Goal: Communication & Community: Answer question/provide support

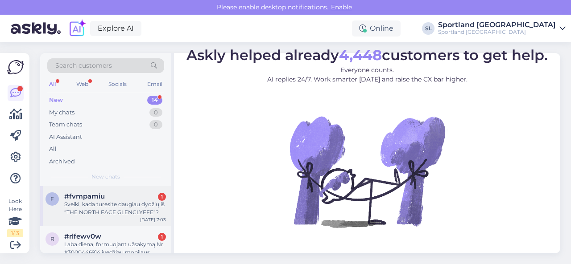
click at [126, 213] on div "Sveiki, kada turėsite daugiau dydžių iš “THE NORTH FACE GLENCLYFFE”?" at bounding box center [115, 209] width 102 height 16
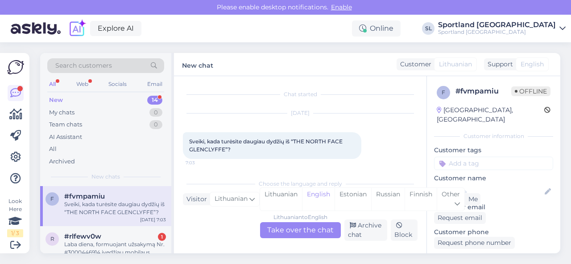
scroll to position [2, 0]
click at [284, 193] on div "Lithuanian" at bounding box center [281, 199] width 42 height 23
click at [290, 231] on div "Lithuanian to Lithuanian Take over the chat" at bounding box center [300, 230] width 81 height 16
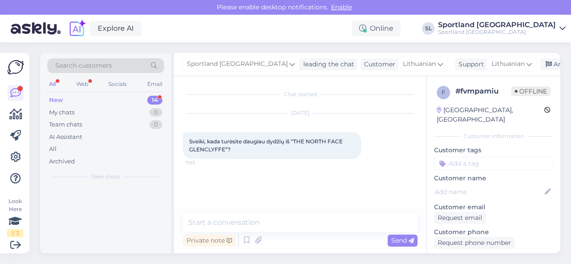
scroll to position [0, 0]
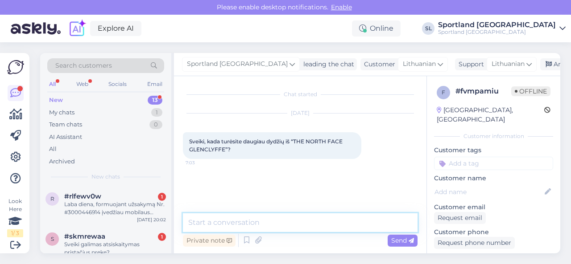
click at [287, 220] on textarea at bounding box center [300, 223] width 234 height 19
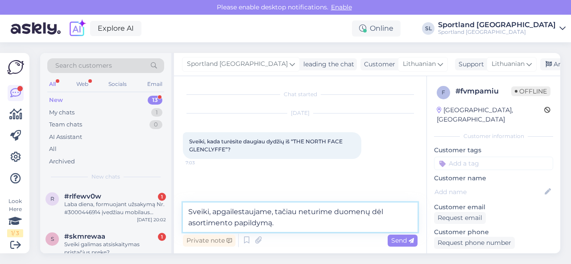
type textarea "Sveiki, apgailestaujame, tačiau neturime duomenų dėl asortimento papildymą."
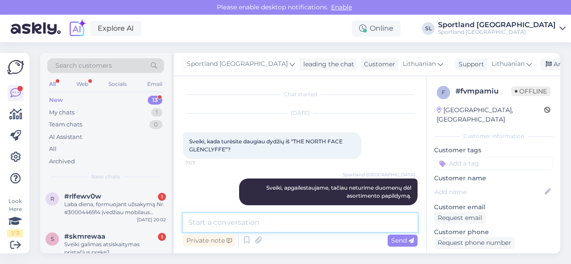
scroll to position [9, 0]
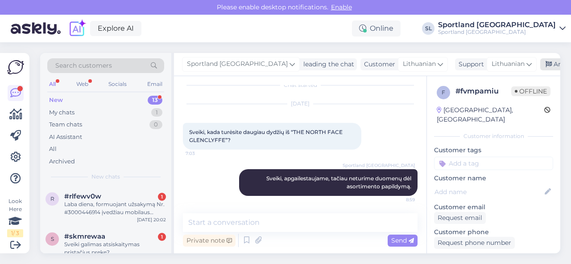
click at [540, 61] on div "Archive chat" at bounding box center [568, 64] width 56 height 12
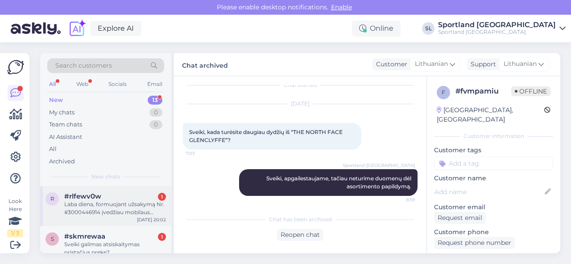
click at [99, 204] on div "Laba diena, formuojant užsakymą Nr. #3000446914 įvedžiau mobilaus telefono Nr. …" at bounding box center [115, 209] width 102 height 16
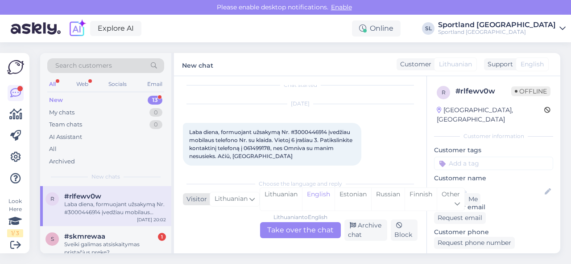
scroll to position [18, 0]
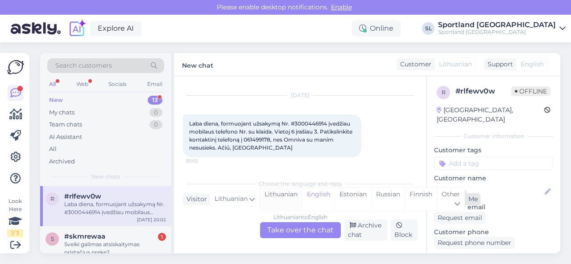
click at [283, 198] on div "Lithuanian" at bounding box center [281, 199] width 42 height 23
click at [290, 232] on div "Lithuanian to Lithuanian Take over the chat" at bounding box center [300, 230] width 81 height 16
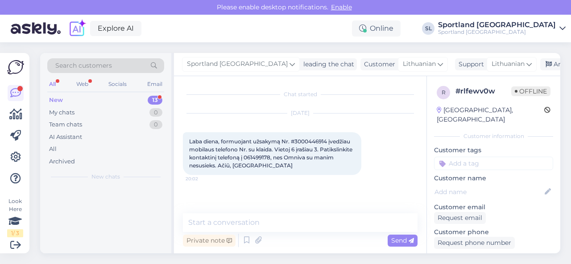
scroll to position [0, 0]
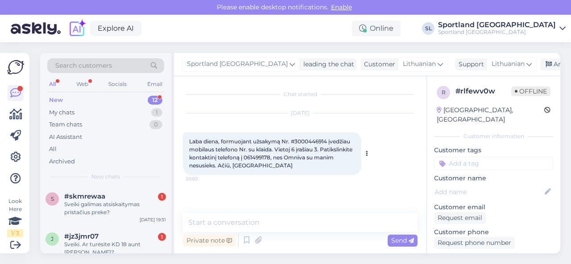
click at [308, 140] on span "Laba diena, formuojant užsakymą Nr. #3000446914 įvedžiau mobilaus telefono Nr. …" at bounding box center [271, 153] width 164 height 31
copy span "3000446914"
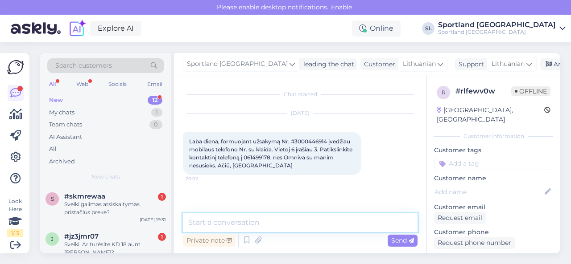
click at [265, 220] on textarea at bounding box center [300, 223] width 234 height 19
type textarea "Sveiki, dėkojame už Jūsų užklausą."
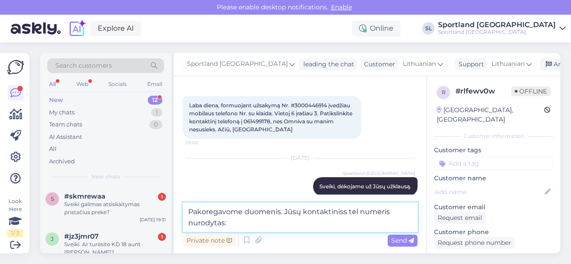
paste textarea "[PHONE_NUMBER]"
type textarea "Pakoregavome duomenis. Jūsų kontaktiniss tel numeris nurodytas: [PHONE_NUMBER]"
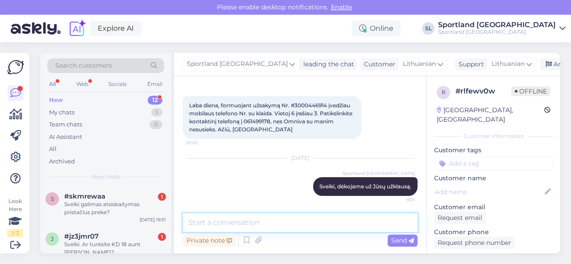
scroll to position [82, 0]
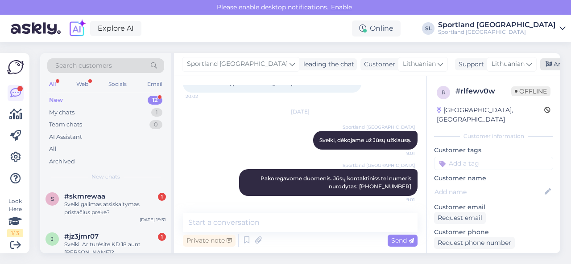
click at [540, 65] on div "Archive chat" at bounding box center [568, 64] width 56 height 12
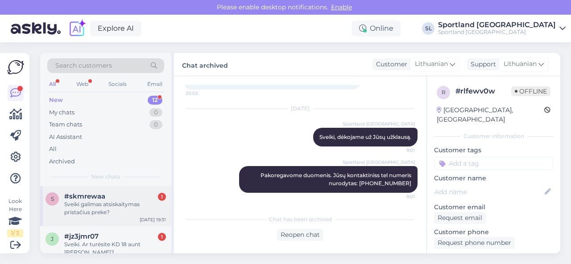
click at [118, 206] on div "Sveiki galimas atsiskaitymas pristačius preke?" at bounding box center [115, 209] width 102 height 16
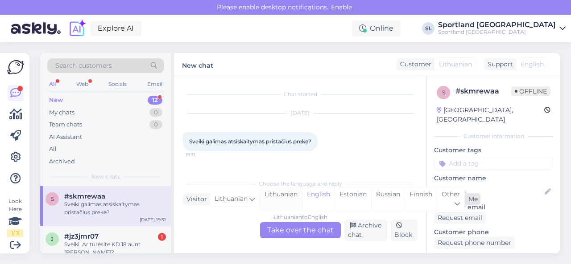
click at [284, 203] on div "Lithuanian" at bounding box center [281, 199] width 42 height 23
click at [292, 229] on div "Lithuanian to Lithuanian Take over the chat" at bounding box center [300, 230] width 81 height 16
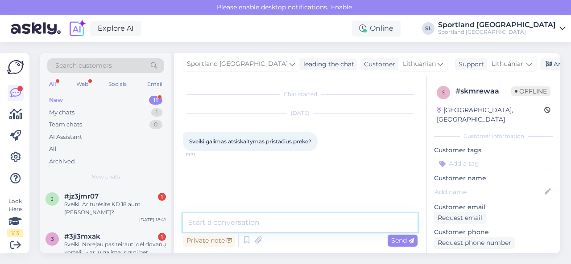
click at [296, 229] on textarea at bounding box center [300, 223] width 234 height 19
type textarea "Sveiki, užsakymas vykdomas tik po apmokėjimo."
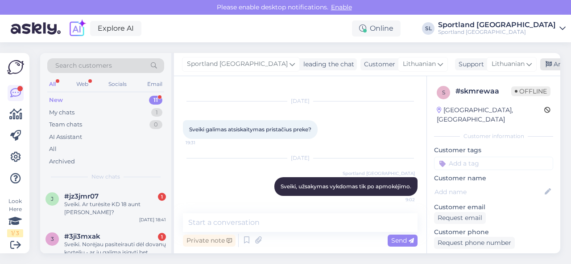
click at [540, 62] on div "Archive chat" at bounding box center [568, 64] width 56 height 12
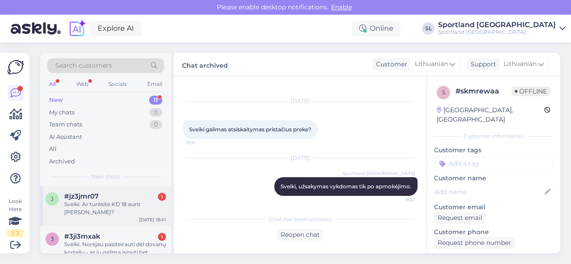
click at [92, 209] on div "j #jz3jmr07 1 Sveiki. Ar turėsite KD 18 aunt [PERSON_NAME]? [DATE] 18:41" at bounding box center [105, 206] width 131 height 40
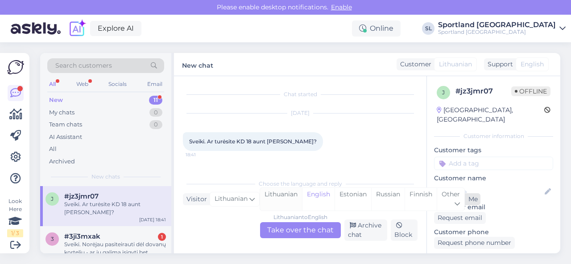
click at [282, 200] on div "Lithuanian" at bounding box center [281, 199] width 42 height 23
click at [288, 227] on div "Lithuanian to Lithuanian Take over the chat" at bounding box center [300, 230] width 81 height 16
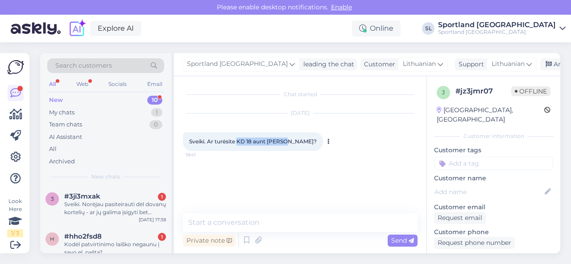
drag, startPoint x: 238, startPoint y: 142, endPoint x: 288, endPoint y: 145, distance: 49.6
click at [288, 145] on div "Sveiki. Ar turėsite KD 18 aunt [PERSON_NAME]? 18:41" at bounding box center [253, 141] width 140 height 19
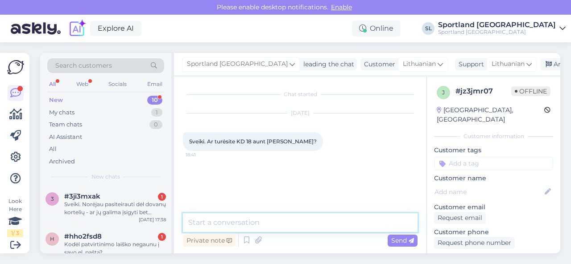
click at [255, 220] on textarea at bounding box center [300, 223] width 234 height 19
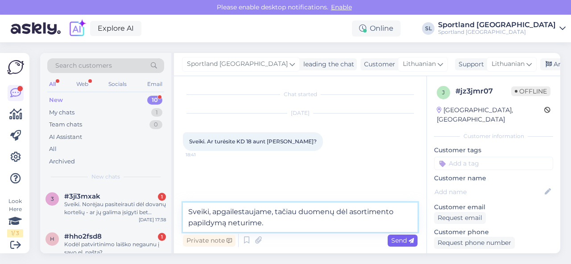
type textarea "Sveiki, apgailestaujame, tačiau duomenų dėl asortimento papildymą neturime."
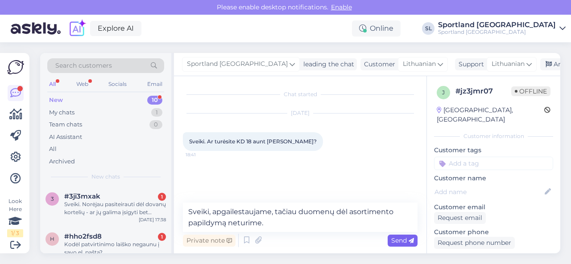
click at [393, 236] on div "Send" at bounding box center [402, 241] width 30 height 12
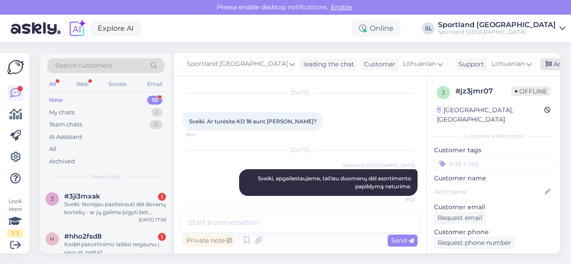
click at [541, 67] on div "Archive chat" at bounding box center [568, 64] width 56 height 12
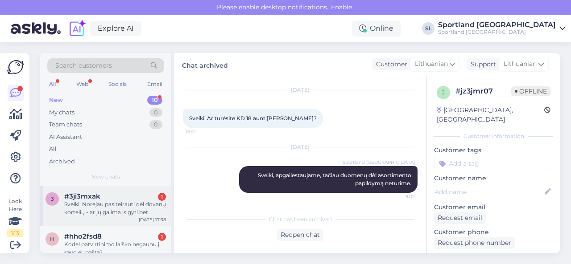
click at [123, 211] on div "Sveiki. Norėjau pasiteirauti dėl dovanų kortelių - ar jų galima įsigyti bet kur…" at bounding box center [115, 209] width 102 height 16
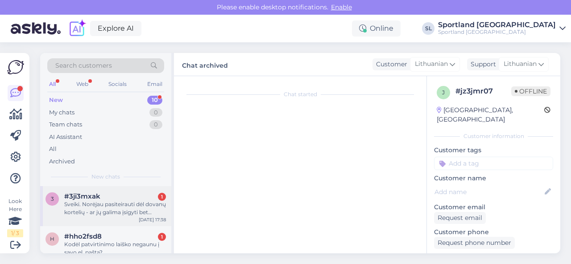
scroll to position [18, 0]
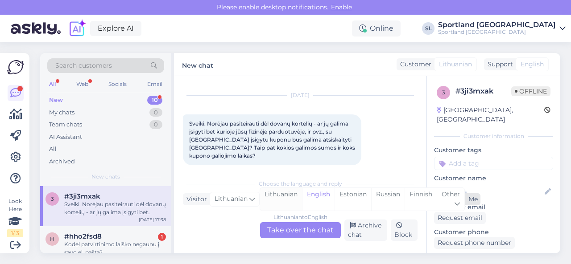
click at [274, 200] on div "Lithuanian" at bounding box center [281, 199] width 42 height 23
click at [286, 231] on div "Lithuanian to Lithuanian Take over the chat" at bounding box center [300, 230] width 81 height 16
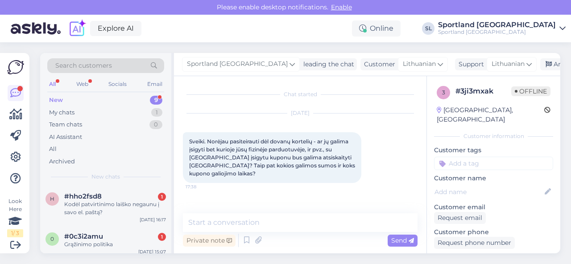
scroll to position [0, 0]
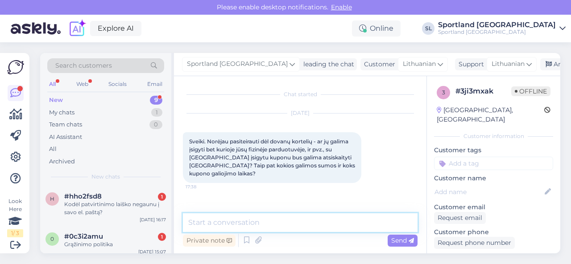
click at [337, 216] on textarea at bounding box center [300, 223] width 234 height 19
click at [337, 220] on textarea at bounding box center [300, 223] width 234 height 19
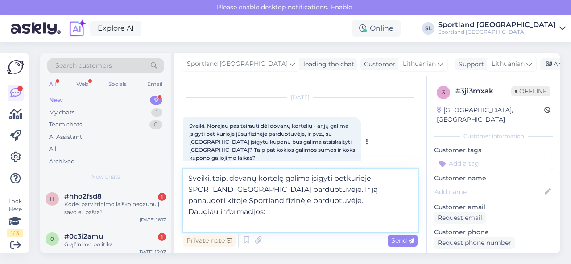
scroll to position [23, 0]
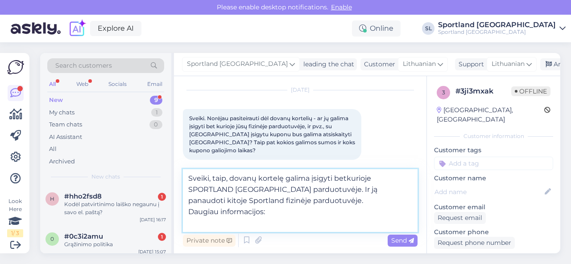
paste textarea "[URL][DOMAIN_NAME]"
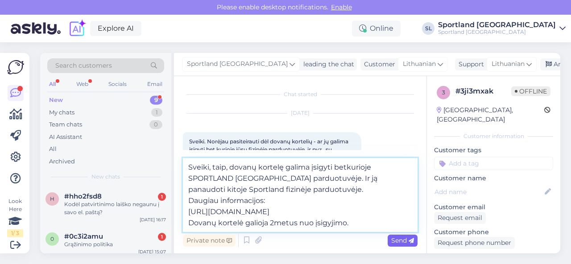
type textarea "Sveiki, taip, dovanų kortelę galima įsigyti betkurioje SPORTLAND [GEOGRAPHIC_DA…"
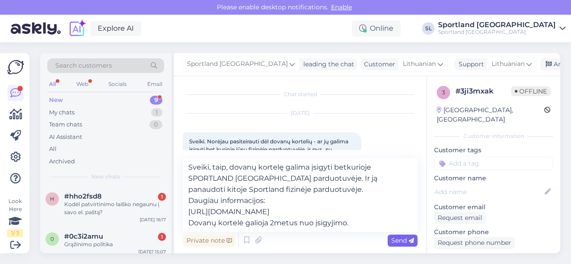
click at [400, 240] on span "Send" at bounding box center [402, 241] width 23 height 8
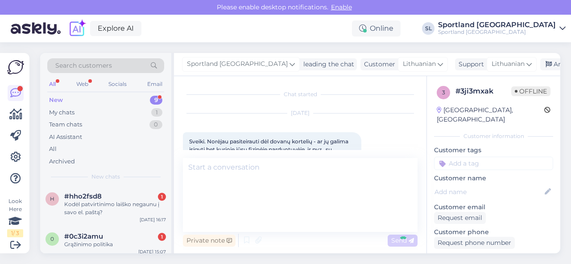
scroll to position [76, 0]
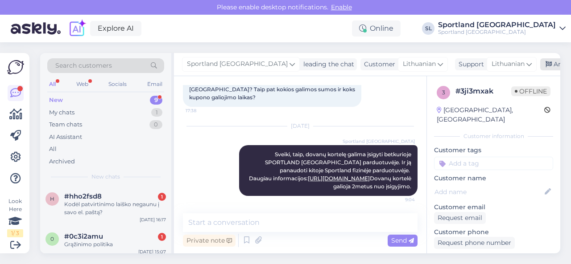
click at [540, 64] on div "Archive chat" at bounding box center [568, 64] width 56 height 12
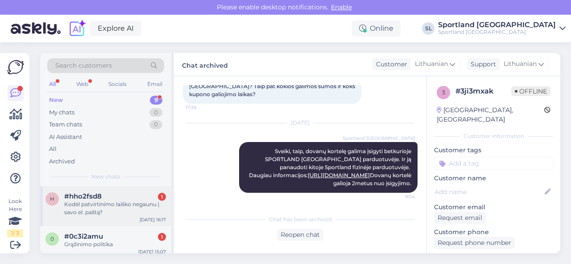
click at [107, 197] on div "#hho2fsd8 1" at bounding box center [115, 197] width 102 height 8
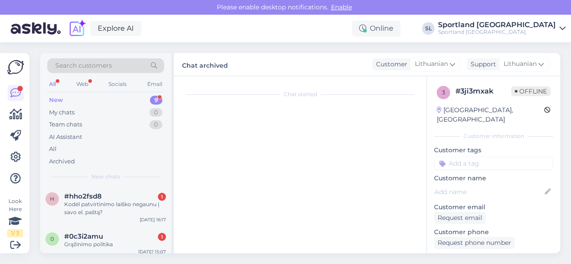
scroll to position [0, 0]
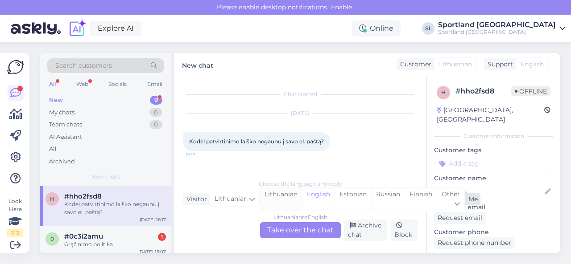
click at [289, 199] on div "Lithuanian" at bounding box center [281, 199] width 42 height 23
click at [288, 234] on div "Lithuanian to Lithuanian Take over the chat" at bounding box center [300, 230] width 81 height 16
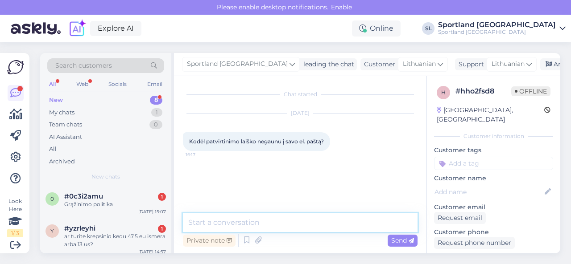
click at [286, 227] on textarea at bounding box center [300, 223] width 234 height 19
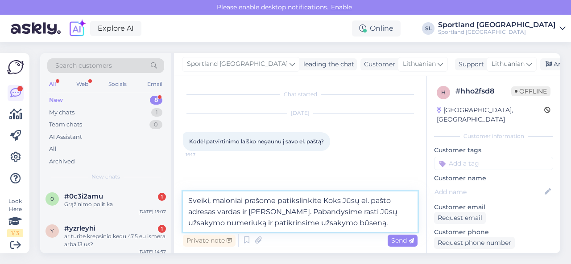
type textarea "Sveiki, maloniai prašome patikslinkite Koks Jūsų el. pašto adresas vardas ir [P…"
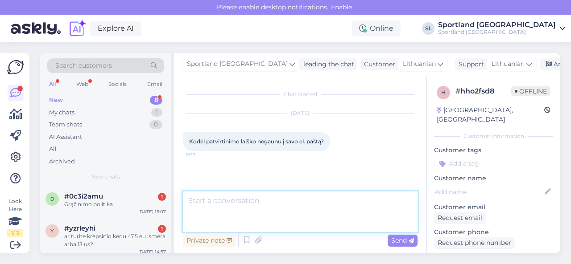
scroll to position [28, 0]
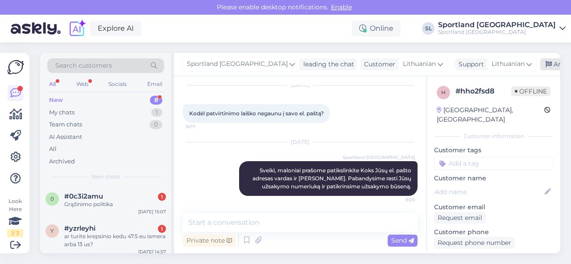
click at [540, 66] on div "Archive chat" at bounding box center [568, 64] width 56 height 12
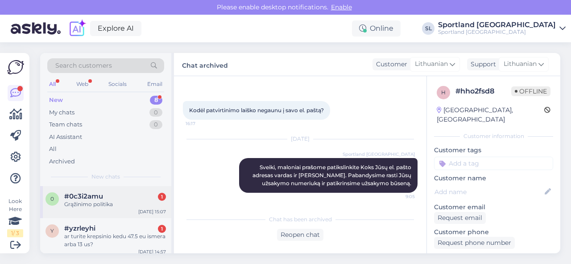
click at [94, 205] on div "Grąžinimo politika" at bounding box center [115, 205] width 102 height 8
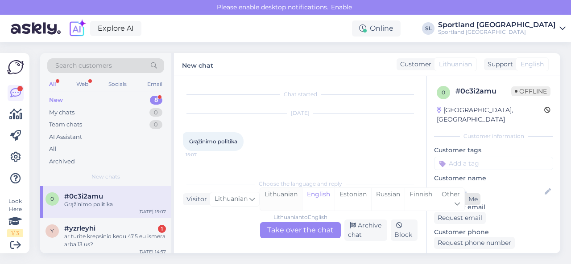
click at [278, 199] on div "Lithuanian" at bounding box center [281, 199] width 42 height 23
click at [283, 229] on div "Lithuanian to Lithuanian Take over the chat" at bounding box center [300, 230] width 81 height 16
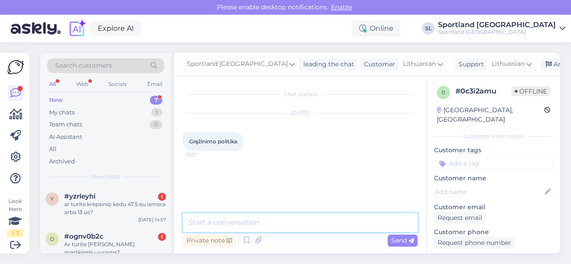
click at [265, 214] on textarea at bounding box center [300, 223] width 234 height 19
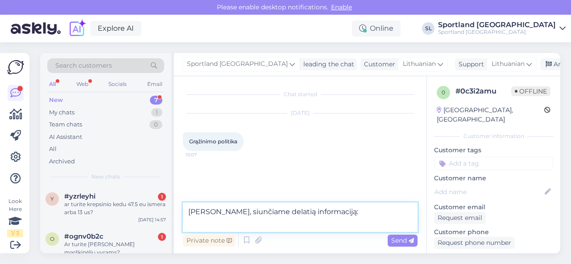
paste textarea "[URL][DOMAIN_NAME]"
type textarea "Sveiki, siunčiame delatią informaciją: [URL][DOMAIN_NAME]"
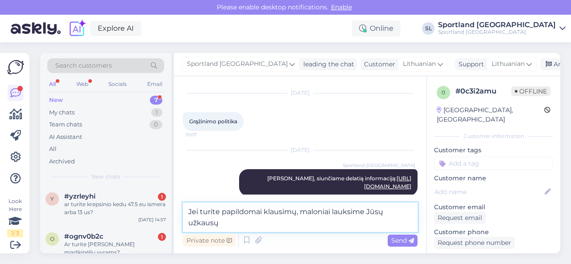
scroll to position [31, 0]
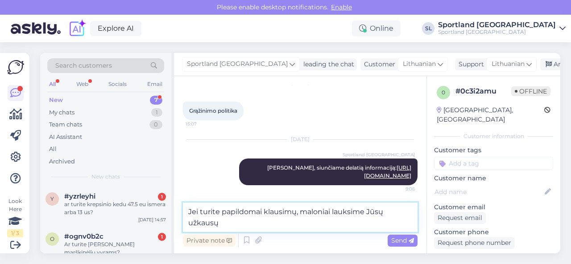
click at [199, 224] on textarea "Jei turite papildomai klausimų, maloniai lauksime Jūsų užkausų" at bounding box center [300, 217] width 234 height 29
click at [221, 228] on textarea "Jei turite papildomai klausimų, maloniai lauksime Jūsų užklausų" at bounding box center [300, 217] width 234 height 29
type textarea "Jei turite papildomai klausimų, maloniai lauksime Jūsų užklausų."
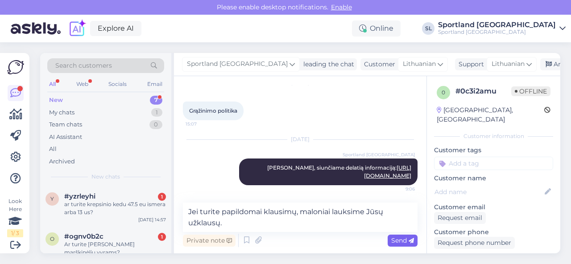
click at [395, 238] on span "Send" at bounding box center [402, 241] width 23 height 8
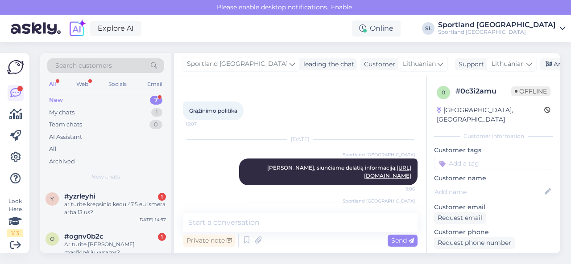
scroll to position [66, 0]
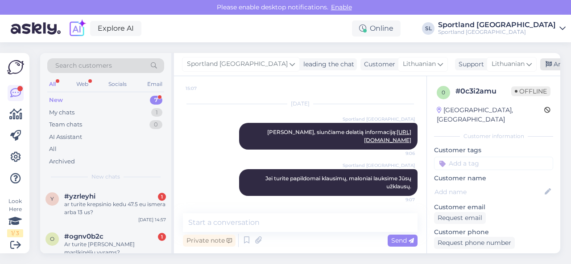
click at [540, 66] on div "Archive chat" at bounding box center [568, 64] width 56 height 12
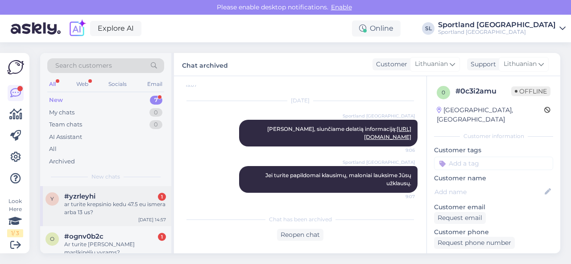
click at [145, 205] on div "ar turite krepsinio kedu 47.5 eu ismera arba 13 us?" at bounding box center [115, 209] width 102 height 16
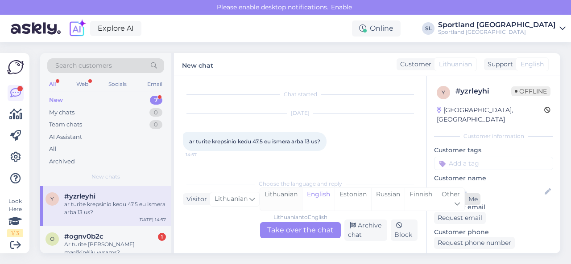
click at [281, 196] on div "Lithuanian" at bounding box center [281, 199] width 42 height 23
click at [283, 230] on div "Lithuanian to Lithuanian Take over the chat" at bounding box center [300, 230] width 81 height 16
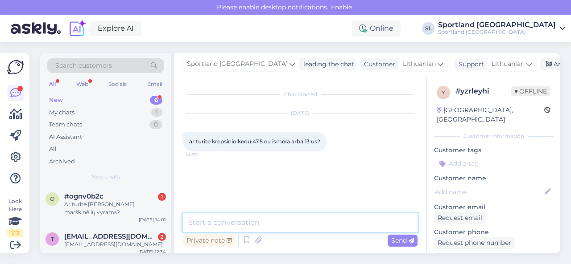
click at [249, 223] on textarea at bounding box center [300, 223] width 234 height 19
type textarea "Sveiki, dėkojame už Jūsų užklausą."
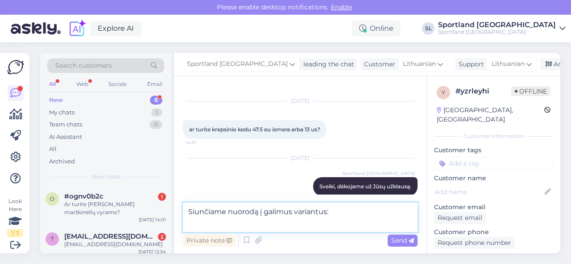
paste textarea "[URL][DOMAIN_NAME]"
type textarea "Siunčiame nuorodą į galimus variantus: [URL][DOMAIN_NAME]"
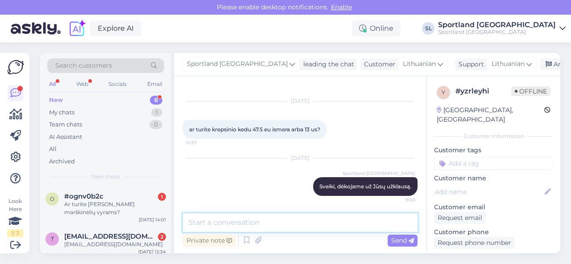
scroll to position [66, 0]
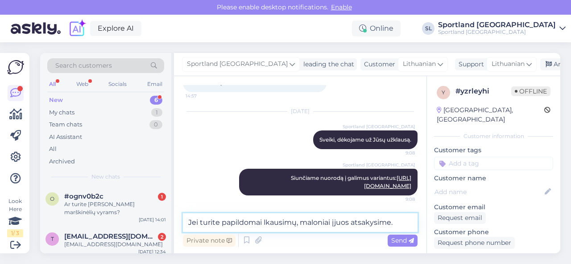
click at [265, 225] on textarea "Jei turite papildomai lkausimų, maloniai įjuos atsakysime." at bounding box center [300, 223] width 234 height 19
click at [335, 223] on textarea "Jei turite papildomai klausimų, maloniai įjuos atsakysime." at bounding box center [300, 223] width 234 height 19
type textarea "Jei turite papildomai klausimų, maloniai į juos atsakysime."
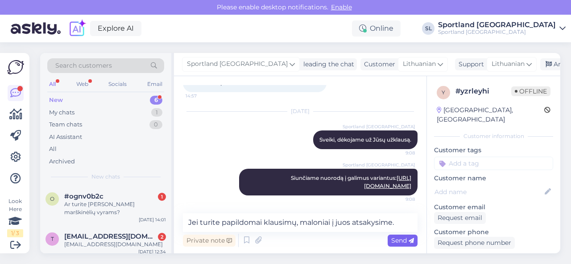
click at [400, 239] on span "Send" at bounding box center [402, 241] width 23 height 8
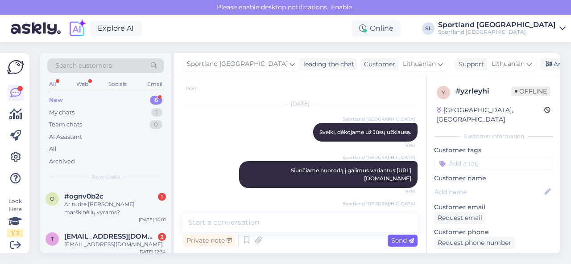
scroll to position [105, 0]
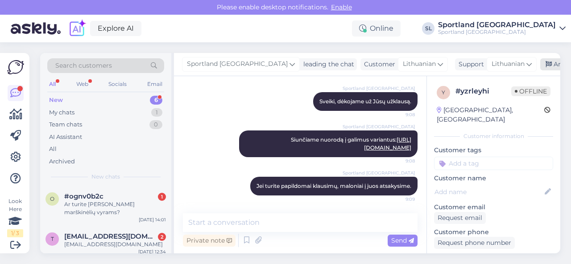
click at [540, 65] on div "Archive chat" at bounding box center [568, 64] width 56 height 12
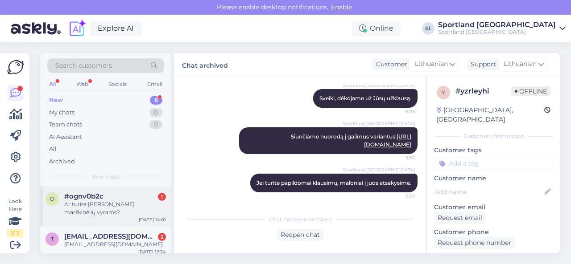
click at [132, 210] on div "Ar turite [PERSON_NAME] marškinėlių vyrams?" at bounding box center [115, 209] width 102 height 16
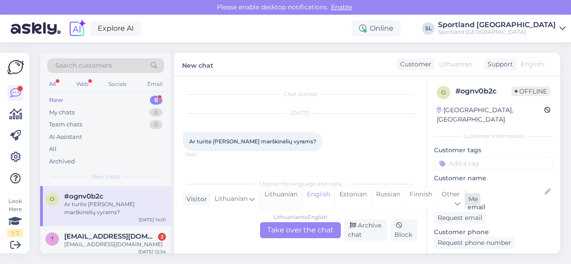
click at [279, 203] on div "Lithuanian" at bounding box center [281, 199] width 42 height 23
click at [282, 229] on div "Lithuanian to Lithuanian Take over the chat" at bounding box center [300, 230] width 81 height 16
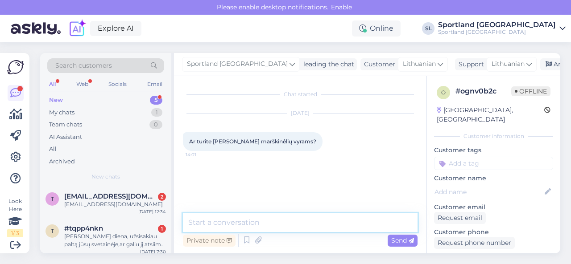
click at [279, 225] on textarea at bounding box center [300, 223] width 234 height 19
type textarea "Sveiki, dėkojame už Jūsų užklausą."
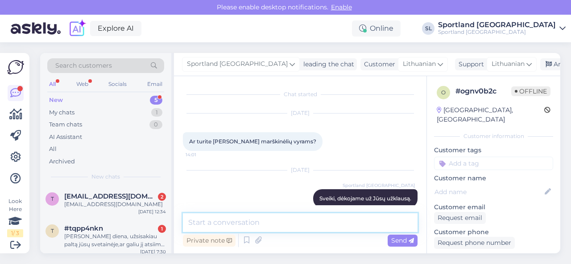
scroll to position [12, 0]
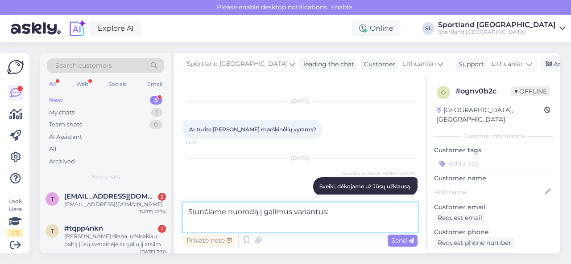
paste textarea "[URL][DOMAIN_NAME]"
type textarea "Siunčiame nuorodą į galimus variantus: [URL][DOMAIN_NAME]"
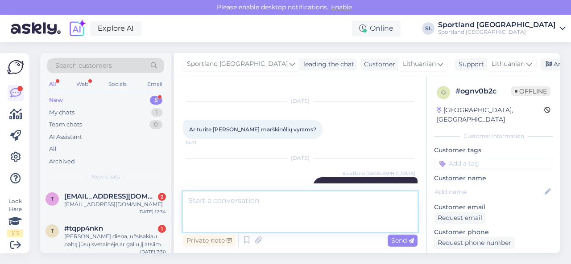
scroll to position [66, 0]
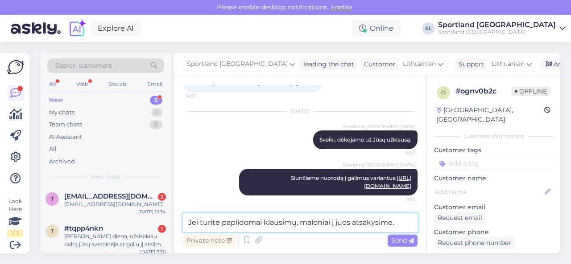
type textarea "Jei turite papildomai klausimų, maloniai į juos atsakysime."
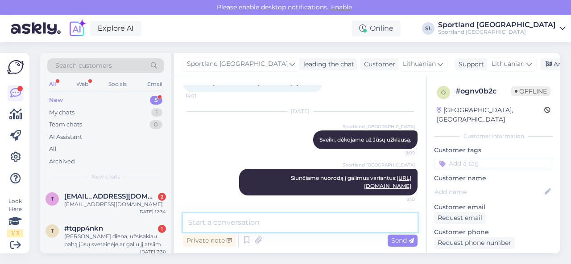
scroll to position [105, 0]
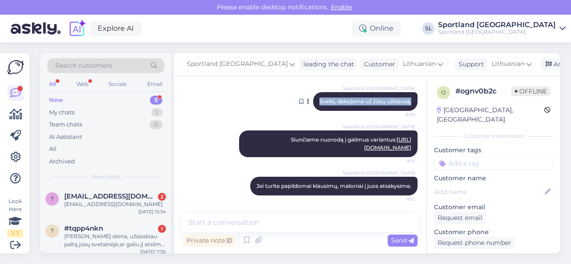
drag, startPoint x: 404, startPoint y: 95, endPoint x: 308, endPoint y: 90, distance: 96.4
click at [313, 92] on div "Sportland [GEOGRAPHIC_DATA] Sveiki, dėkojame už Jūsų užklausą. 9:09" at bounding box center [365, 101] width 104 height 19
copy span "Sveiki, dėkojame už Jūsų užklausą."
click at [540, 65] on div "Archive chat" at bounding box center [568, 64] width 56 height 12
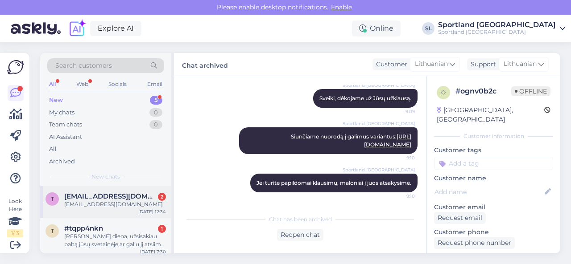
click at [131, 212] on div "t [EMAIL_ADDRESS][DOMAIN_NAME] 2 [EMAIL_ADDRESS][DOMAIN_NAME] [DATE] 12:34" at bounding box center [105, 202] width 131 height 32
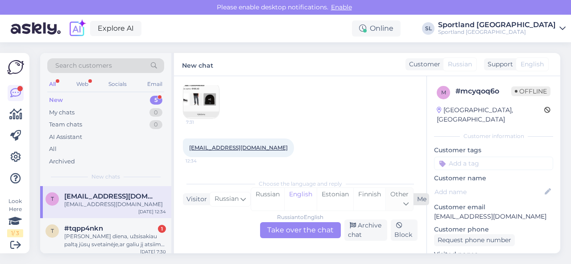
click at [400, 203] on div "Other" at bounding box center [399, 199] width 28 height 23
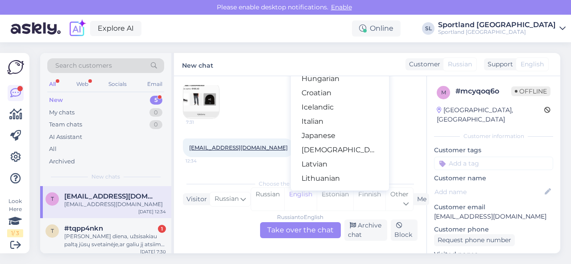
scroll to position [223, 0]
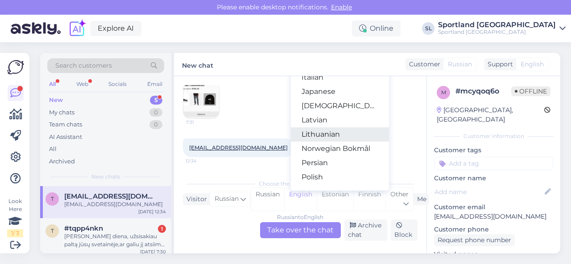
click at [327, 135] on link "Lithuanian" at bounding box center [340, 134] width 98 height 14
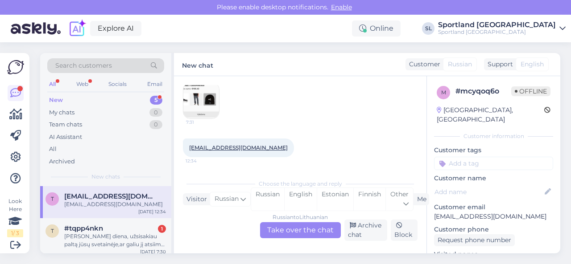
click at [295, 230] on div "Russian to Lithuanian Take over the chat" at bounding box center [300, 230] width 81 height 16
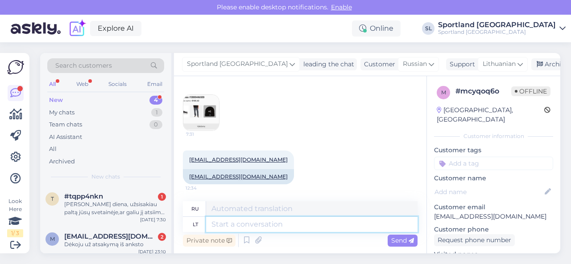
click at [255, 227] on textarea at bounding box center [311, 224] width 211 height 15
paste textarea "Sveiki, dėkojame už Jūsų užklausą."
type textarea "Sveiki, dėkojame už Jūsų užklausą."
type textarea "Здравствуйте, спасибо за ваш запрос."
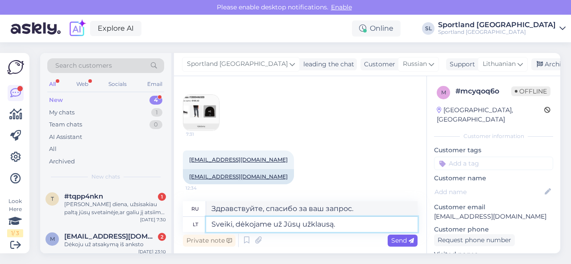
type textarea "Sveiki, dėkojame už Jūsų užklausą."
click at [396, 240] on span "Send" at bounding box center [402, 241] width 23 height 8
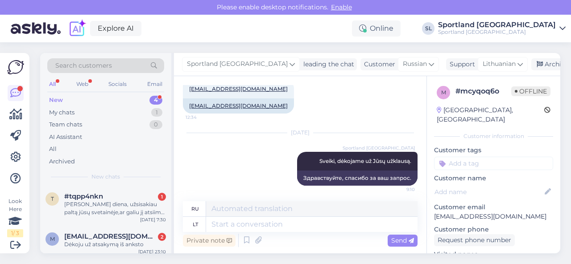
scroll to position [188, 0]
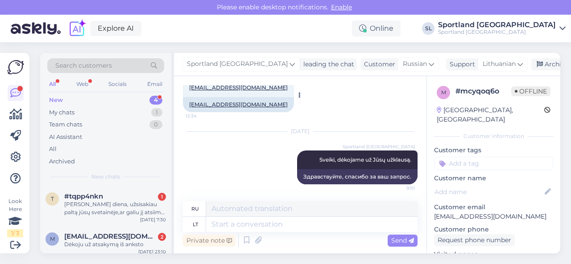
drag, startPoint x: 292, startPoint y: 106, endPoint x: 183, endPoint y: 101, distance: 108.4
click at [183, 101] on div "[EMAIL_ADDRESS][DOMAIN_NAME]" at bounding box center [238, 104] width 111 height 15
copy link "[EMAIL_ADDRESS][DOMAIN_NAME]"
click at [251, 226] on textarea at bounding box center [311, 224] width 211 height 15
paste textarea "# 3000446500"
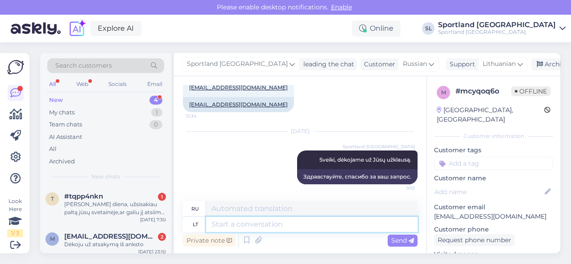
type textarea "# 3000446500"
type textarea "# 3000446500 užsakymas"
type textarea "Заказ №3000446500"
type textarea "# 3000446500 užsakymas yra ne"
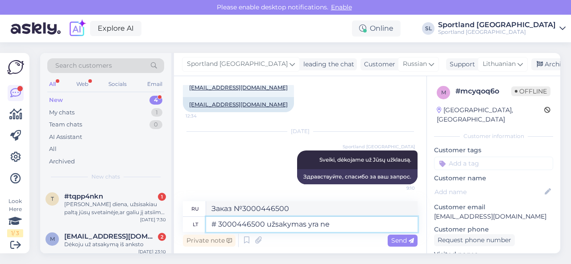
type textarea "Заказ #3000446500"
type textarea "# 3000446500 užsakymas yra neapmokėtas. M"
type textarea "Заказ №3000446500 не оплачен."
type textarea "# 3000446500 užsakymas yra neapmokėtas. Maloniai pr"
type textarea "Заказ №3000446500 не оплачен. С уважением."
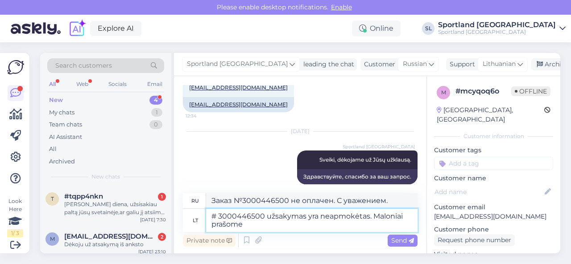
type textarea "# 3000446500 užsakymas yra neapmokėtas. Maloniai prašome p"
type textarea "Заказ №3000446500 не оплачен. Пожалуйста,"
type textarea "# 3000446500 užsakymas yra neapmokėtas. Maloniai prašome pateikti na"
type textarea "Заказ №3000446500 не оплачен. Пожалуйста, предоставьте"
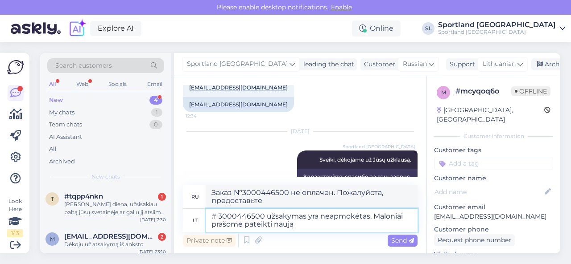
type textarea "# 3000446500 užsakymas yra neapmokėtas. Maloniai prašome pateikti naują"
type textarea "Заказ № 3000446500 не оплачен. Пожалуйста, оформите новый."
type textarea "# 3000446500 užsakymas yra neapmokėtas. Maloniai prašome pateikti naują užsakym…"
type textarea "Заказ № 3000446500 не оплачен. Пожалуйста, оформите новый заказ."
click at [347, 227] on textarea "# 3000446500 užsakymas yra neapmokėtas. Maloniai prašome pateikti naują užsakym…" at bounding box center [311, 220] width 211 height 23
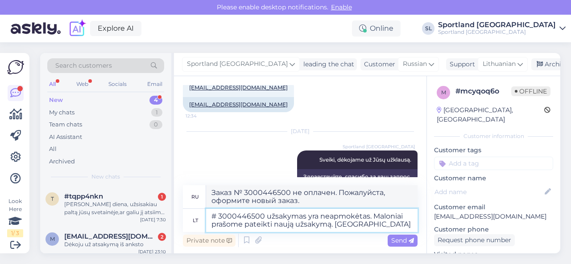
type textarea "# 3000446500 užsakymas yra neapmokėtas. Maloniai prašome pateikti naują užsakym…"
type textarea "Заказ № 3000446500 не оплачен. Пожалуйста, оформите новый заказ. Потому что"
type textarea "# 3000446500 užsakymas yra neapmokėtas. Maloniai prašome pateikti naują užsakym…"
type textarea "Заказ № 3000446500 не оплачен. Пожалуйста, оформите новый заказ. Поскольку вы п…"
type textarea "# 3000446500 užsakymas yra neapmokėtas. Maloniai prašome pateikti naują užsakym…"
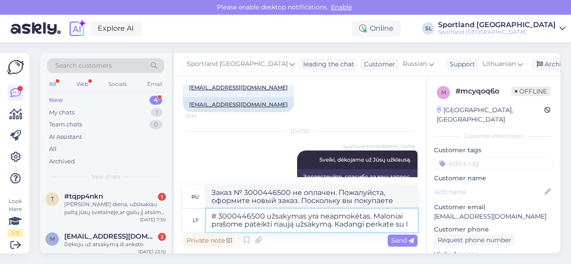
type textarea "Заказ № 3000446500 не оплачен. Пожалуйста, оформите новый заказ. Поскольку вы с…"
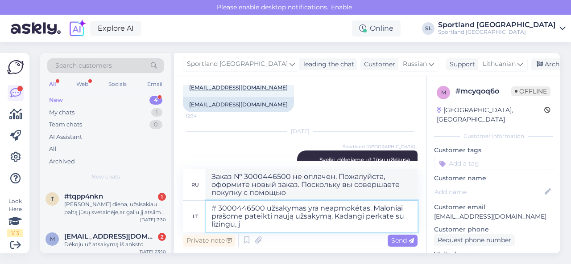
type textarea "# 3000446500 užsakymas yra neapmokėtas. Maloniai prašome pateikti naują užsakym…"
type textarea "Заказ № 3000446500 не оплачен. Пожалуйста, оформите новый заказ. Поскольку вы п…"
type textarea "# 3000446500 užsakymas yra neapmokėtas. Maloniai prašome pateikti naują užsakym…"
type textarea "Заказ № 3000446500 не оплачен. Пожалуйста, оформите новый заказ. Поскольку вы п…"
type textarea "# 3000446500 užsakymas yra neapmokėtas. Maloniai prašome pateikti naują užsakym…"
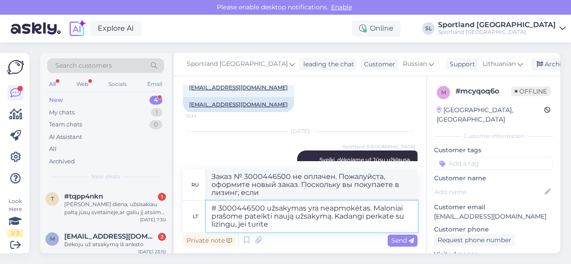
type textarea "Заказ № 3000446500 не оплачен. Пожалуйста, оформите новый заказ. Поскольку вы п…"
type textarea "# 3000446500 užsakymas yra neapmokėtas. Maloniai prašome pateikti naują užsakym…"
type textarea "Заказ № 3000446500 не оплачен. Пожалуйста, оформите новый заказ. Поскольку вы п…"
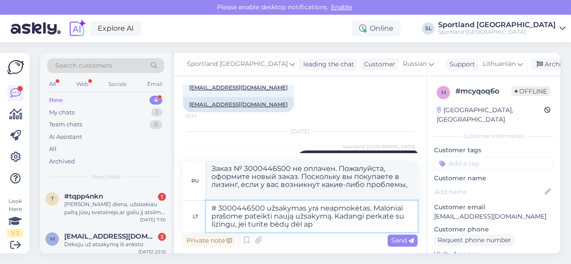
type textarea "# 3000446500 užsakymas yra neapmokėtas. Maloniai prašome pateikti naują užsakym…"
type textarea "Заказ № 3000446500 не оплачен. Пожалуйста, оформите новый заказ. Поскольку вы п…"
type textarea "# 3000446500 užsakymas yra neapmokėtas. Maloniai prašome pateikti naują užsakym…"
type textarea "Заказ № 3000446500 не оплачен. Пожалуйста, оформите новый заказ. Поскольку вы п…"
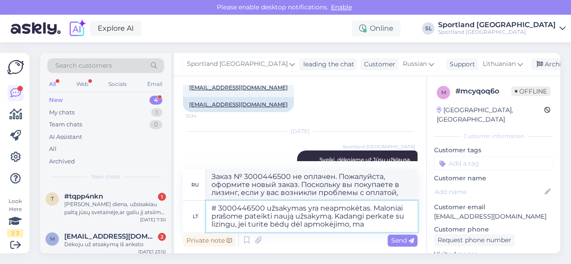
type textarea "# 3000446500 užsakymas yra neapmokėtas. Maloniai prašome pateikti naują užsakym…"
type textarea "Заказ № 3000446500 не оплачен. Пожалуйста, оформите новый заказ. Поскольку вы п…"
type textarea "# 3000446500 užsakymas yra neapmokėtas. Maloniai prašome pateikti naują užsakym…"
type textarea "Заказ № 3000446500 не оплачен. Пожалуйста, оформите новый заказ. Поскольку вы п…"
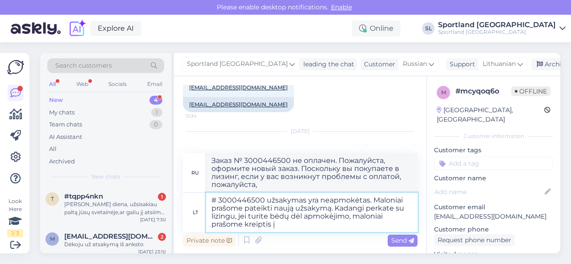
type textarea "# 3000446500 užsakymas yra neapmokėtas. Maloniai prašome pateikti naują užsakym…"
type textarea "Заказ № 3000446500 не оплачен. Пожалуйста, оформите новый заказ. Поскольку вы п…"
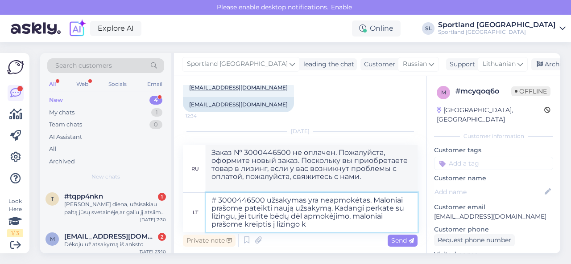
type textarea "# 3000446500 užsakymas yra neapmokėtas. Maloniai prašome pateikti naują užsakym…"
type textarea "Заказ № 3000446500 не оплачен. Пожалуйста, оформите новый заказ. Поскольку вы п…"
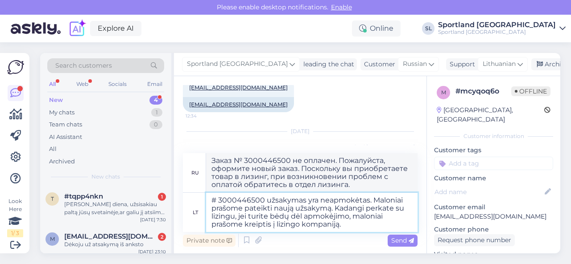
type textarea "# 3000446500 užsakymas yra neapmokėtas. Maloniai prašome pateikti naują užsakym…"
type textarea "Заказ № 3000446500 не оплачен. Пожалуйста, оформите новый заказ. Поскольку вы п…"
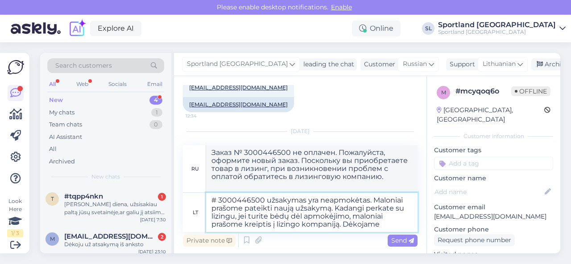
type textarea "# 3000446500 užsakymas yra neapmokėtas. Maloniai prašome pateikti naują užsakym…"
type textarea "Заказ № 3000446500 не оплачен. Пожалуйста, оформите новый заказ. Поскольку вы п…"
type textarea "# 3000446500 užsakymas yra neapmokėtas. Maloniai prašome pateikti naują užsakym…"
type textarea "Заказ № 3000446500 не оплачен. Пожалуйста, оформите новый заказ. Поскольку вы п…"
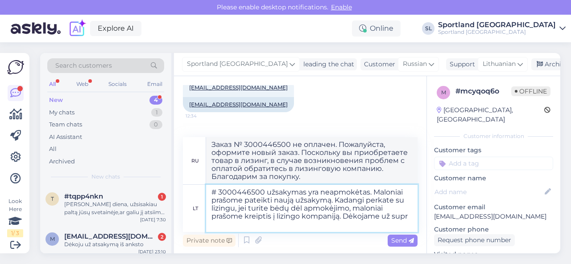
type textarea "# 3000446500 užsakymas yra neapmokėtas. Maloniai prašome pateikti naują užsakym…"
type textarea "Заказ № 3000446500 не оплачен. Пожалуйста, оформите новый заказ. Поскольку вы п…"
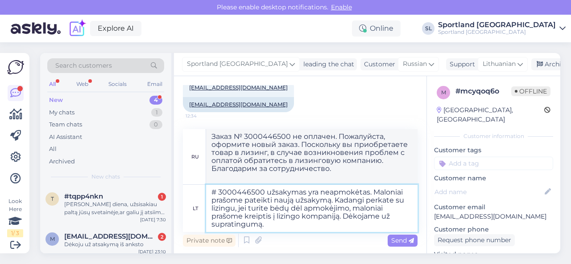
type textarea "# 3000446500 užsakymas yra neapmokėtas. Maloniai prašome pateikti naują užsakym…"
type textarea "Заказ № 3000446500 не оплачен. Пожалуйста, оформите новый заказ. Поскольку вы п…"
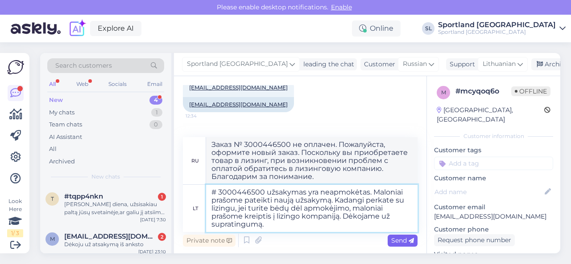
type textarea "# 3000446500 užsakymas yra neapmokėtas. Maloniai prašome pateikti naują užsakym…"
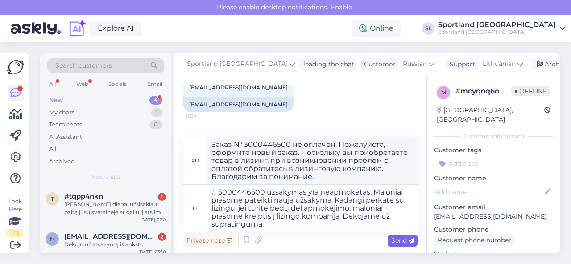
click at [398, 239] on span "Send" at bounding box center [402, 241] width 23 height 8
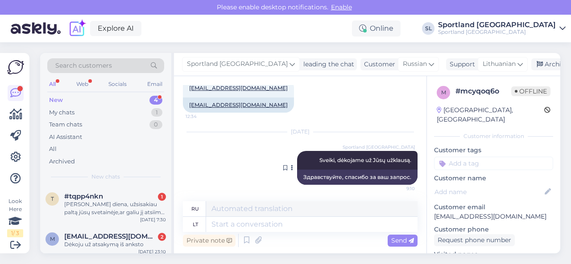
scroll to position [200, 0]
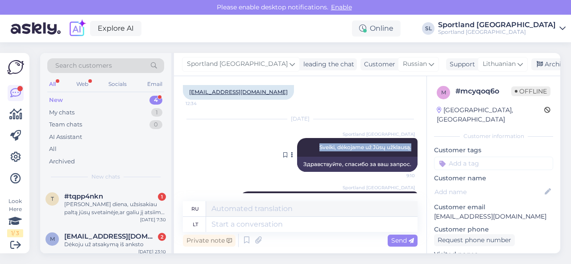
drag, startPoint x: 309, startPoint y: 147, endPoint x: 405, endPoint y: 147, distance: 95.4
click at [405, 147] on div "Sportland [GEOGRAPHIC_DATA] Sveiki, dėkojame už Jūsų užklausą. 9:10" at bounding box center [357, 147] width 120 height 19
copy span "Sveiki, dėkojame už Jūsų užklausą."
click at [531, 67] on div "Archive chat" at bounding box center [559, 64] width 56 height 12
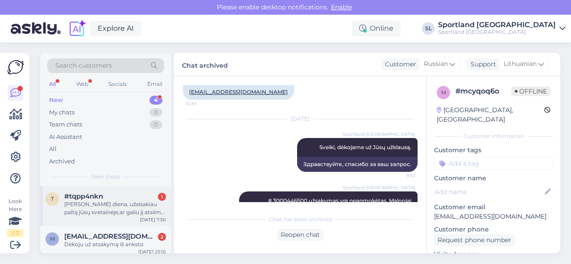
click at [133, 204] on div "[PERSON_NAME] diena, užsisakiau paltą jūsų svetainėje,ar galiu jį atsiimti pard…" at bounding box center [115, 209] width 102 height 16
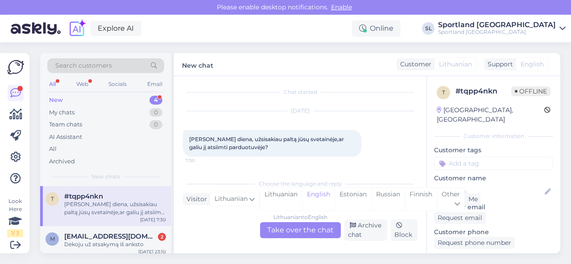
scroll to position [2, 0]
click at [283, 201] on div "Lithuanian" at bounding box center [281, 199] width 42 height 23
click at [286, 232] on div "Lithuanian to Lithuanian Take over the chat" at bounding box center [300, 230] width 81 height 16
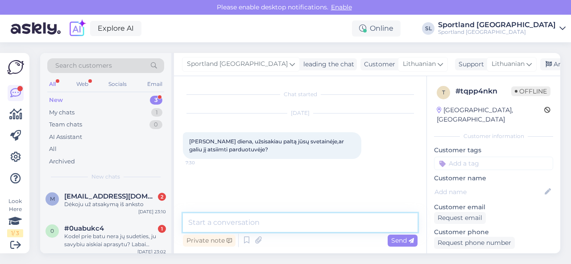
click at [280, 226] on textarea at bounding box center [300, 223] width 234 height 19
paste textarea "Sveiki, dėkojame už Jūsų užklausą."
click at [349, 221] on textarea "Sveiki, dėkojame už Jūsų užklausą." at bounding box center [300, 223] width 234 height 19
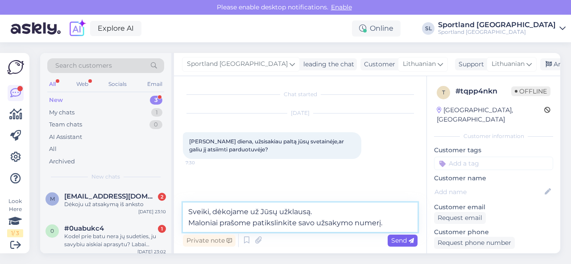
type textarea "Sveiki, dėkojame už Jūsų užklausą. Maloniai prašome patikslinkite savo užsakymo…"
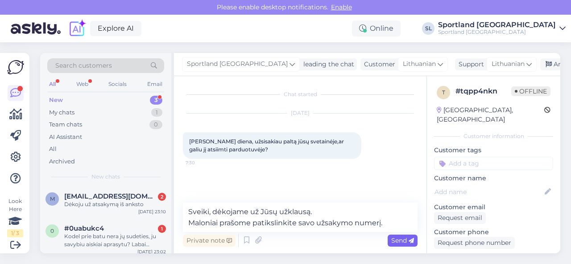
click at [393, 240] on span "Send" at bounding box center [402, 241] width 23 height 8
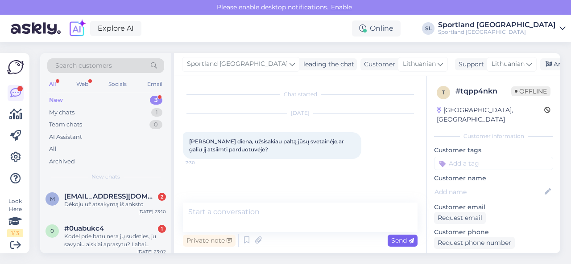
scroll to position [28, 0]
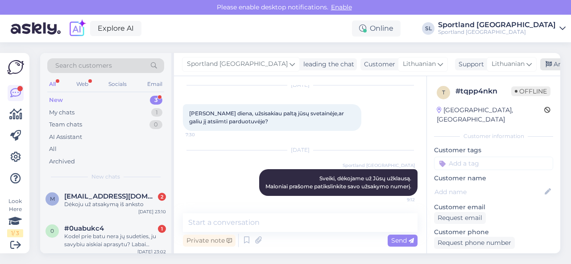
click at [540, 64] on div "Archive chat" at bounding box center [568, 64] width 56 height 12
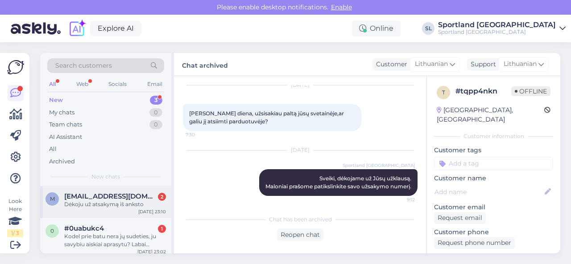
click at [134, 207] on div "Dėkoju už atsakymą iš anksto" at bounding box center [115, 205] width 102 height 8
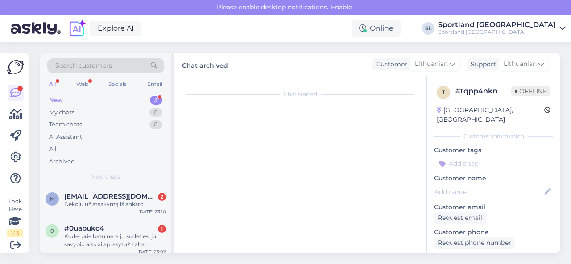
scroll to position [56, 0]
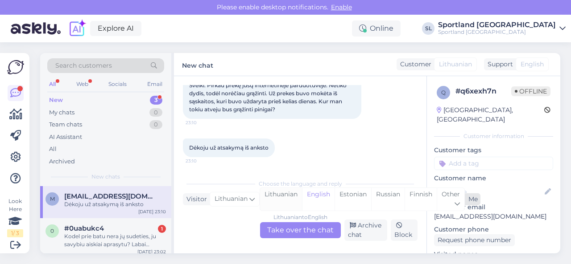
click at [288, 201] on div "Lithuanian" at bounding box center [281, 199] width 42 height 23
click at [289, 228] on div "Lithuanian to Lithuanian Take over the chat" at bounding box center [300, 230] width 81 height 16
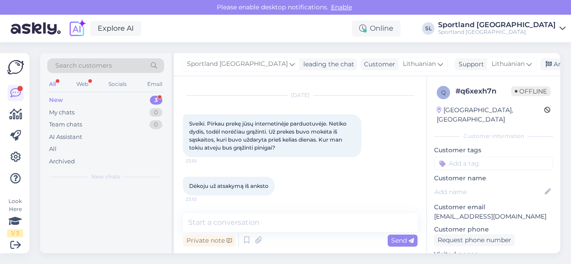
scroll to position [17, 0]
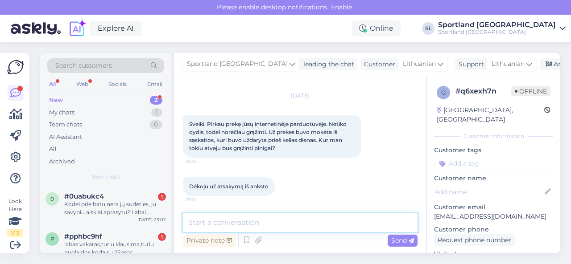
click at [283, 226] on textarea at bounding box center [300, 223] width 234 height 19
paste textarea "Sveiki, dėkojame už Jūsų užklausą."
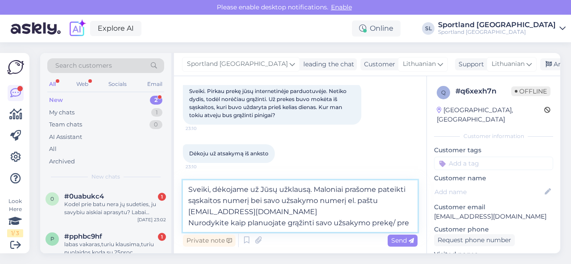
scroll to position [56, 0]
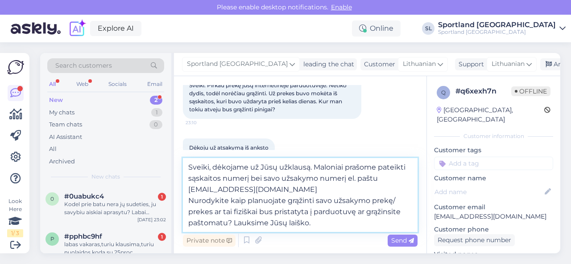
type textarea "Sveiki, dėkojame už Jūsų užklausą. Maloniai prašome pateikti sąskaitos numerį b…"
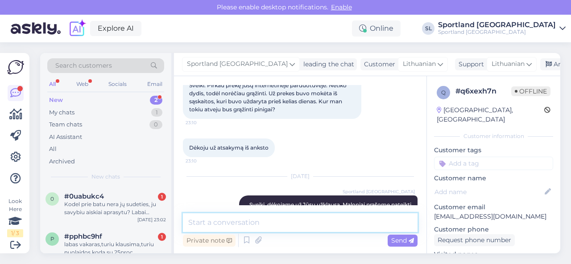
scroll to position [115, 0]
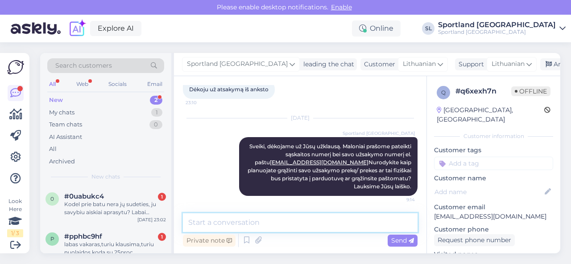
click at [316, 223] on textarea at bounding box center [300, 223] width 234 height 19
type textarea "[EMAIL_ADDRESS][DOMAIN_NAME]"
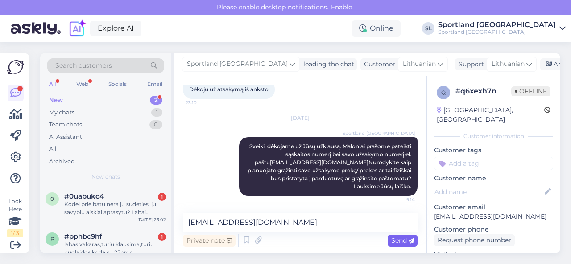
click at [404, 241] on span "Send" at bounding box center [402, 241] width 23 height 8
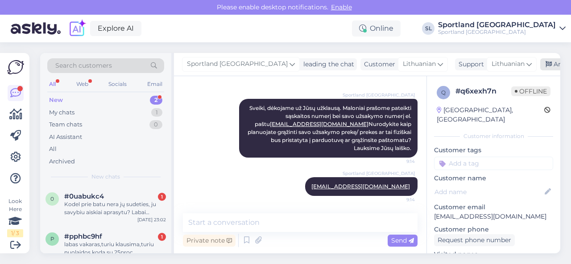
click at [540, 64] on div "Archive chat" at bounding box center [568, 64] width 56 height 12
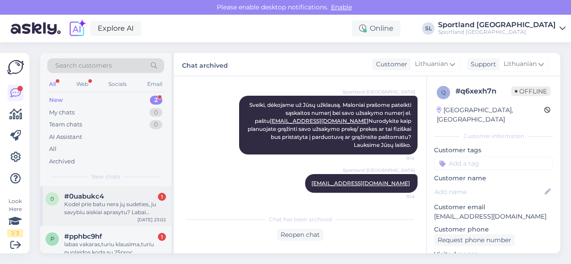
click at [133, 199] on div "#0uabukc4 1" at bounding box center [115, 197] width 102 height 8
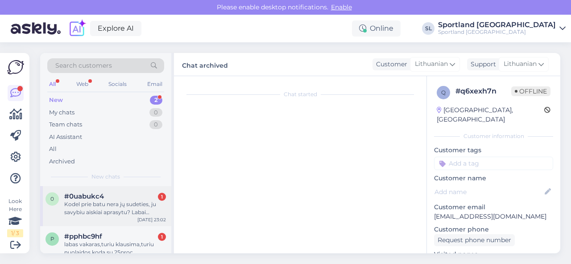
scroll to position [2, 0]
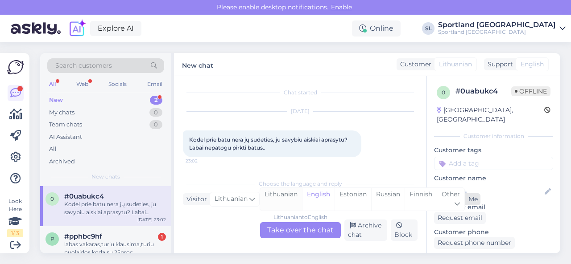
click at [279, 194] on div "Lithuanian" at bounding box center [281, 199] width 42 height 23
click at [287, 230] on div "Lithuanian to Lithuanian Take over the chat" at bounding box center [300, 230] width 81 height 16
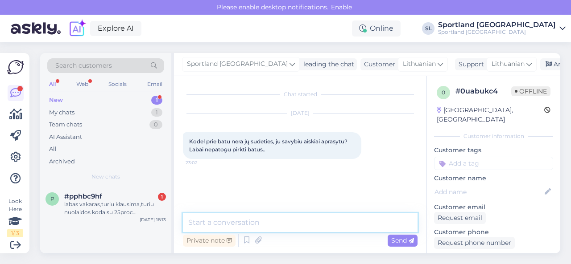
click at [284, 222] on textarea at bounding box center [300, 223] width 234 height 19
paste textarea "Sveiki, dėkojame už Jūsų užklausą."
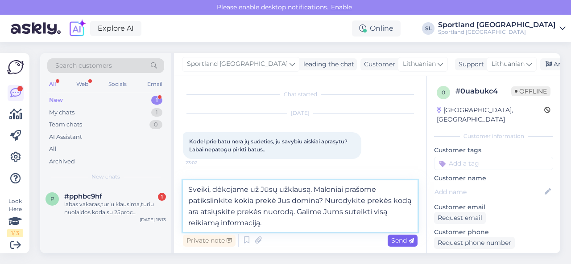
type textarea "Sveiki, dėkojame už Jūsų užklausą. Maloniai prašome patikslinkite kokia prekė J…"
click at [399, 238] on span "Send" at bounding box center [402, 241] width 23 height 8
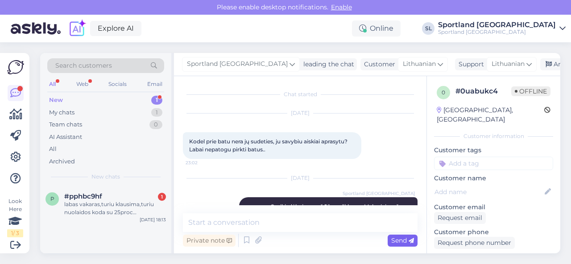
scroll to position [44, 0]
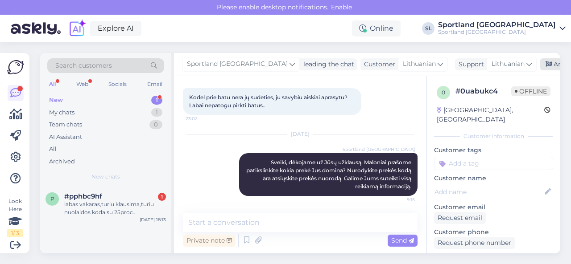
click at [540, 66] on div "Archive chat" at bounding box center [568, 64] width 56 height 12
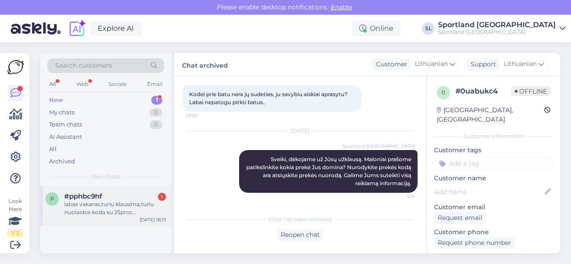
click at [107, 210] on div "labas vakaras,turiu klausima,turiu nuolaidos koda su 25proc neakcinems prekems,…" at bounding box center [115, 209] width 102 height 16
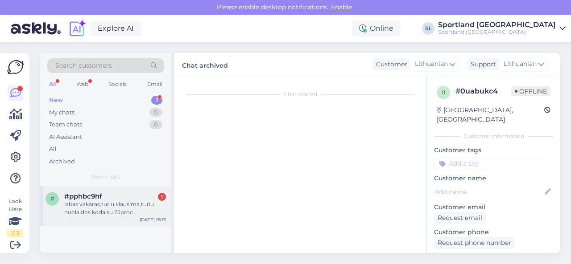
scroll to position [19, 0]
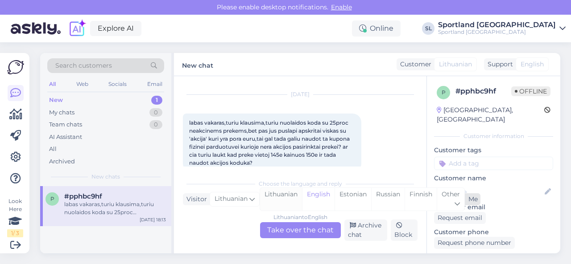
click at [282, 197] on div "Lithuanian" at bounding box center [281, 199] width 42 height 23
click at [281, 224] on div "Lithuanian to Lithuanian Take over the chat" at bounding box center [300, 230] width 81 height 16
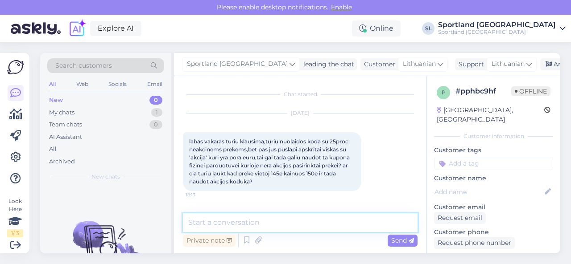
click at [282, 222] on textarea at bounding box center [300, 223] width 234 height 19
click at [286, 225] on textarea at bounding box center [300, 223] width 234 height 19
paste textarea "Sveiki, dėkojame už Jūsų užklausą."
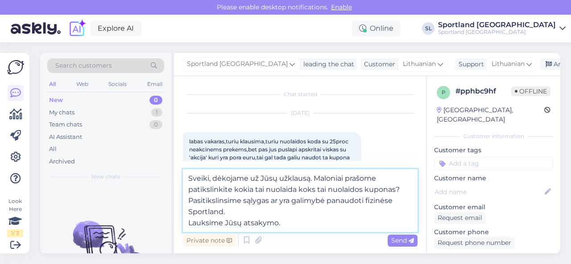
type textarea "Sveiki, dėkojame už Jūsų užklausą. Maloniai prašome patikslinkite kokia tai nuo…"
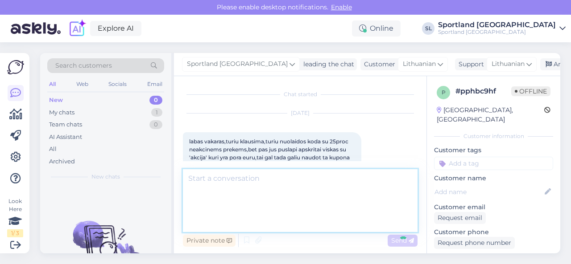
scroll to position [84, 0]
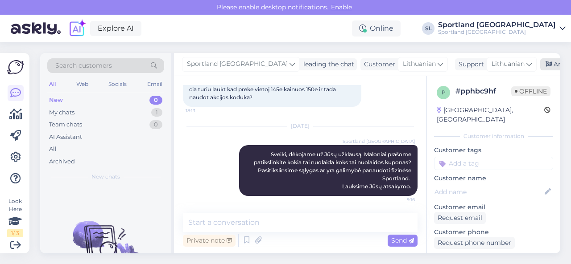
click at [540, 63] on div "Archive chat" at bounding box center [568, 64] width 56 height 12
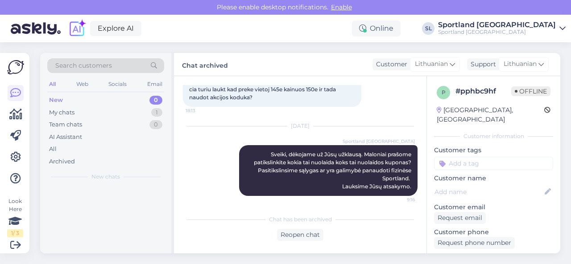
scroll to position [87, 0]
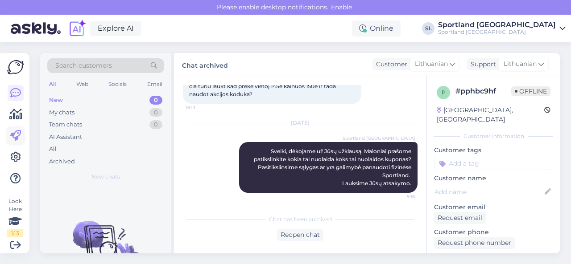
click at [16, 138] on icon at bounding box center [15, 136] width 11 height 11
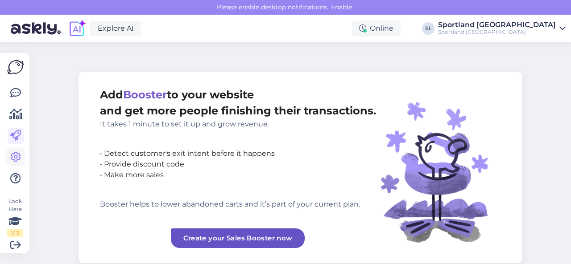
click at [14, 159] on icon at bounding box center [15, 157] width 11 height 11
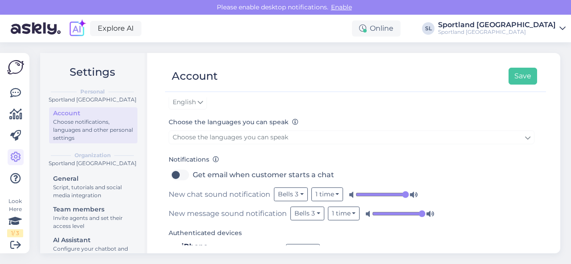
scroll to position [153, 0]
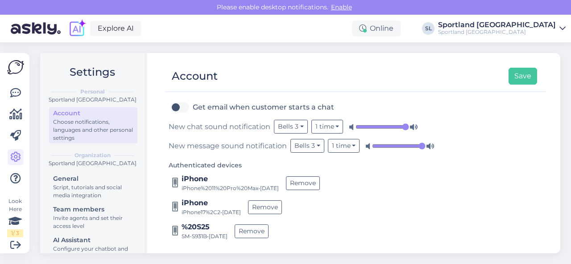
click at [406, 126] on input "range" at bounding box center [381, 127] width 53 height 9
click at [419, 144] on input "range" at bounding box center [398, 146] width 53 height 9
click at [536, 71] on button "Save" at bounding box center [522, 76] width 29 height 17
click at [21, 90] on link at bounding box center [16, 93] width 16 height 16
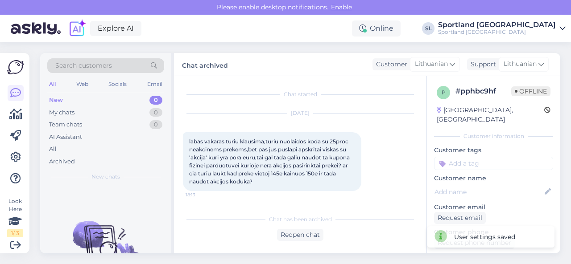
scroll to position [19, 0]
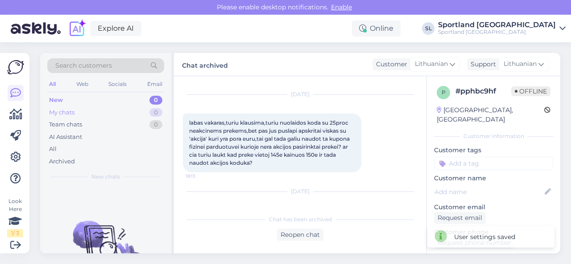
click at [103, 112] on div "My chats 0" at bounding box center [105, 113] width 117 height 12
click at [89, 96] on div "New 1" at bounding box center [105, 100] width 117 height 12
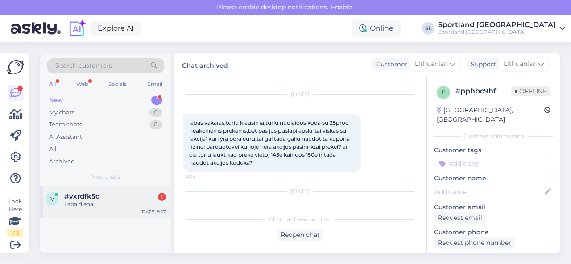
click at [94, 203] on div "Laba diena," at bounding box center [115, 205] width 102 height 8
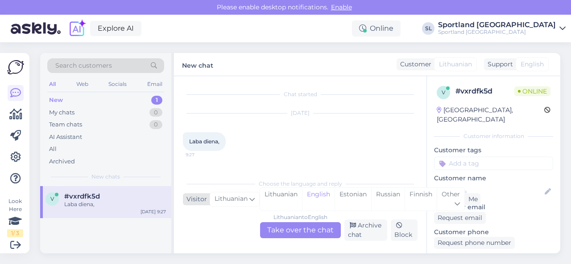
scroll to position [0, 0]
click at [274, 199] on div "Lithuanian" at bounding box center [281, 199] width 42 height 23
click at [288, 229] on div "Lithuanian to Lithuanian Take over the chat" at bounding box center [300, 230] width 81 height 16
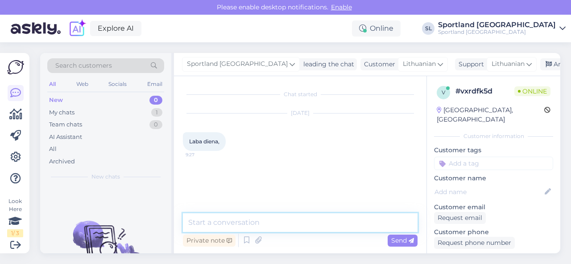
click at [278, 220] on textarea at bounding box center [300, 223] width 234 height 19
type textarea "Sveiki"
type textarea "Kuo galime Jums padėti?"
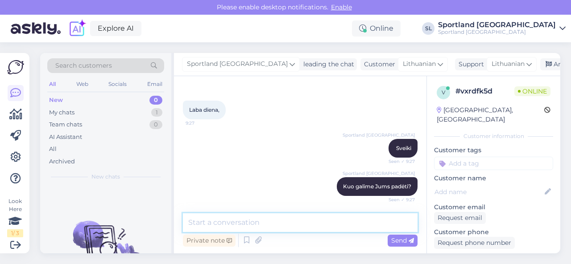
click at [273, 221] on textarea at bounding box center [300, 223] width 234 height 19
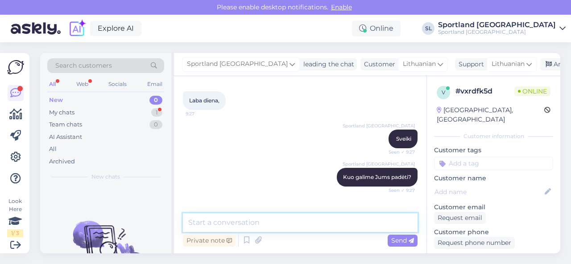
scroll to position [78, 0]
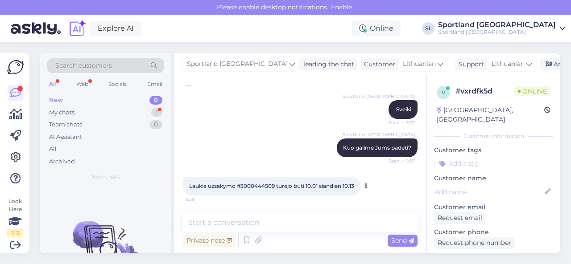
click at [267, 183] on span "Laukia uzsakymo #3000444509 turejo buti 10.01 siandien 10.13" at bounding box center [271, 186] width 165 height 7
copy span "3000444509"
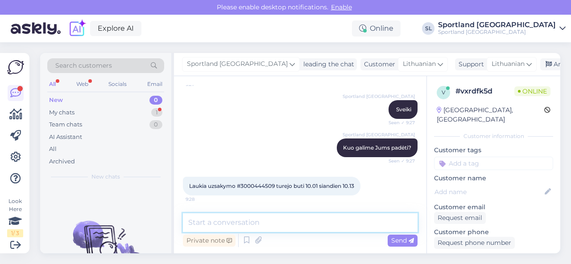
click at [250, 217] on textarea at bounding box center [300, 223] width 234 height 19
paste textarea "NIKE DEFY ALL DAY SKU: 13119827300 SPO: DJ1196_101 Avalynės dydis: 45"
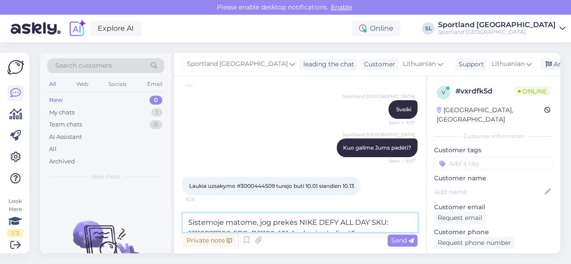
scroll to position [87, 0]
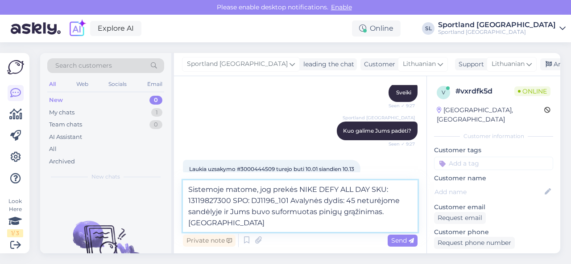
paste textarea "€58.94"
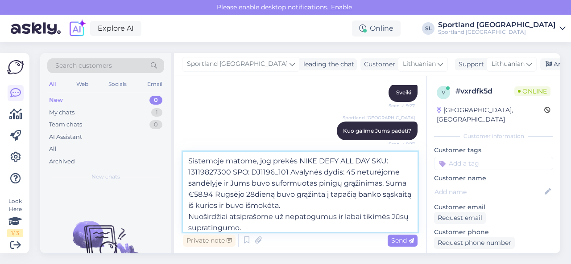
click at [213, 196] on textarea "Sistemoje matome, jog prekės NIKE DEFY ALL DAY SKU: 13119827300 SPO: DJ1196_101…" at bounding box center [300, 192] width 234 height 80
click at [299, 229] on textarea "Sistemoje matome, jog prekės NIKE DEFY ALL DAY SKU: 13119827300 SPO: DJ1196_101…" at bounding box center [300, 192] width 234 height 80
click at [221, 184] on textarea "Sistemoje matome, jog prekės NIKE DEFY ALL DAY SKU: 13119827300 SPO: DJ1196_101…" at bounding box center [300, 192] width 234 height 80
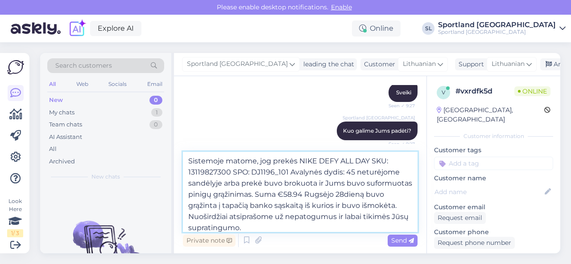
scroll to position [16, 0]
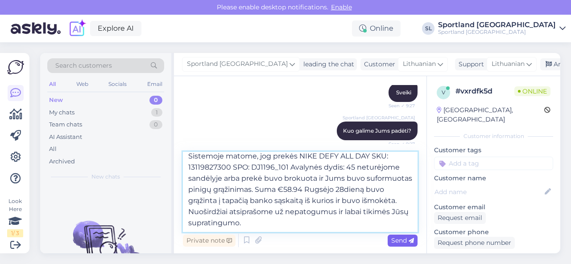
type textarea "Sistemoje matome, jog prekės NIKE DEFY ALL DAY SKU: 13119827300 SPO: DJ1196_101…"
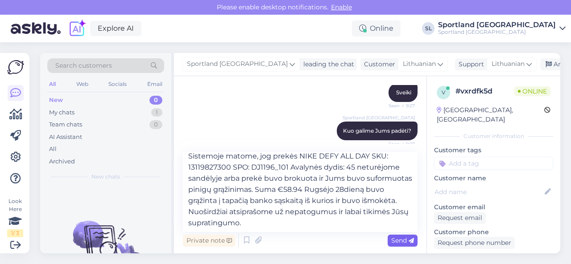
drag, startPoint x: 396, startPoint y: 241, endPoint x: 356, endPoint y: 233, distance: 40.8
click at [395, 241] on span "Send" at bounding box center [402, 241] width 23 height 8
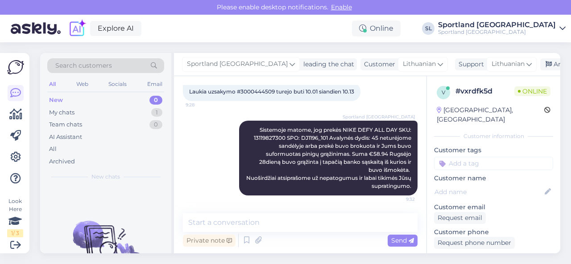
scroll to position [0, 0]
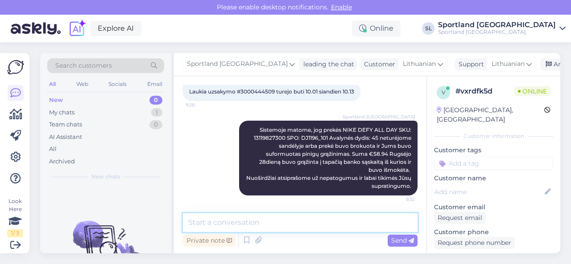
click at [344, 222] on textarea at bounding box center [300, 223] width 234 height 19
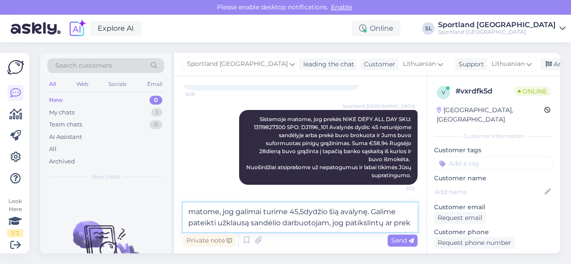
scroll to position [194, 0]
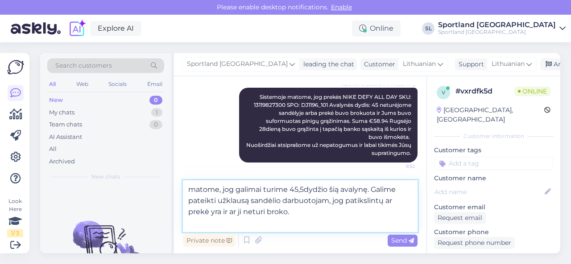
paste textarea "[URL][DOMAIN_NAME]"
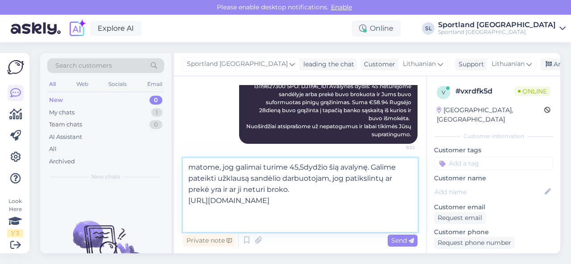
scroll to position [228, 0]
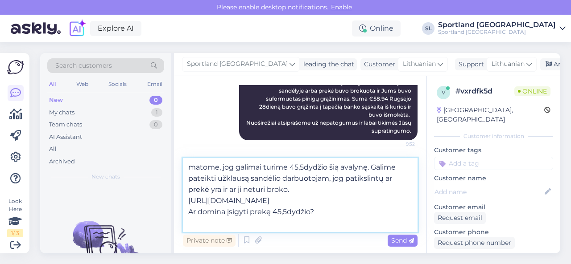
type textarea "matome, jog galimai turime 45,5dydžio šią avalynę. Galime pateikti užklausą san…"
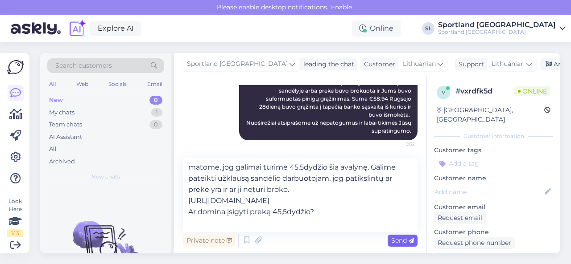
click at [396, 242] on span "Send" at bounding box center [402, 241] width 23 height 8
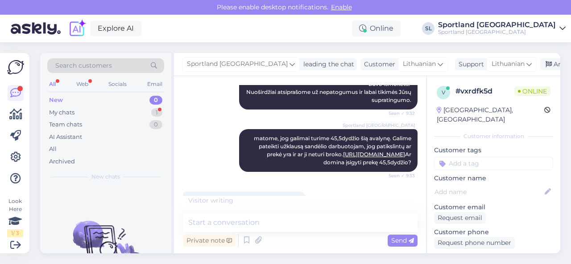
scroll to position [299, 0]
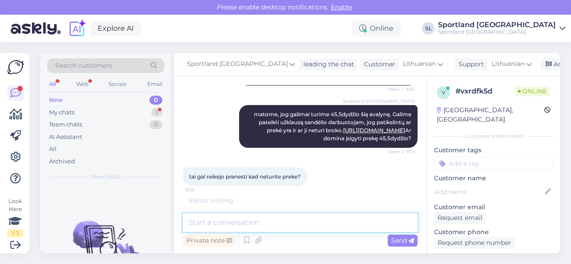
click at [301, 222] on textarea at bounding box center [300, 223] width 234 height 19
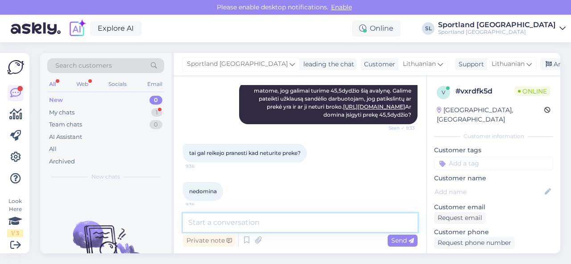
scroll to position [328, 0]
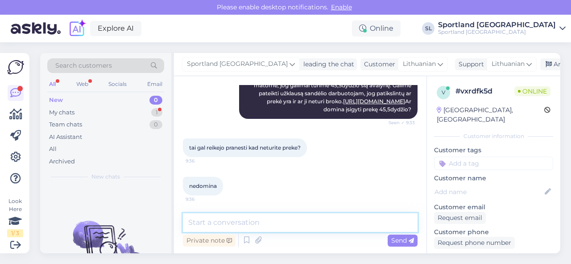
click at [304, 218] on textarea at bounding box center [300, 223] width 234 height 19
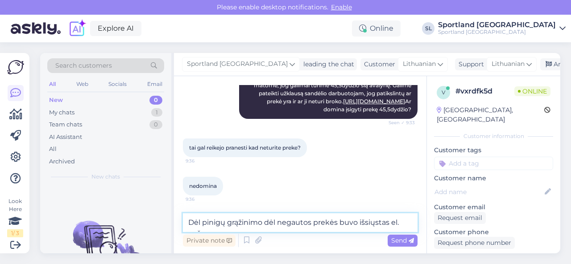
scroll to position [337, 0]
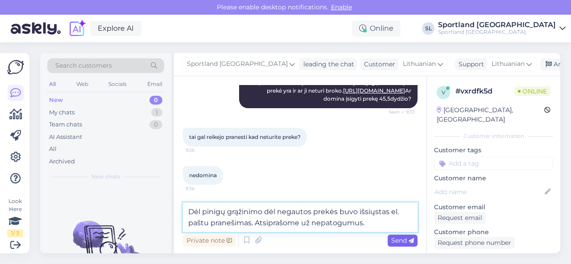
type textarea "Dėl pinigų grąžinimo dėl negautos prekės buvo išsiųstas el. paštu pranešimas. A…"
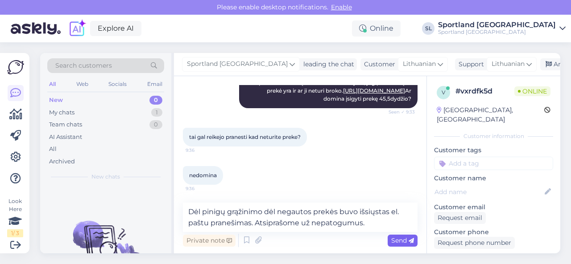
click at [393, 239] on span "Send" at bounding box center [402, 241] width 23 height 8
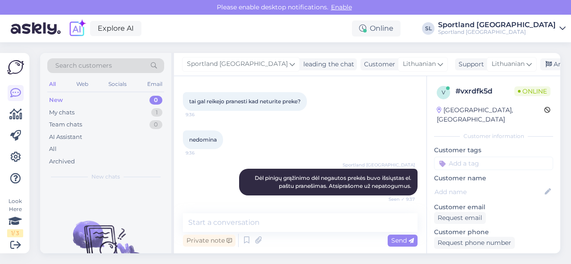
scroll to position [374, 0]
